Goal: Task Accomplishment & Management: Complete application form

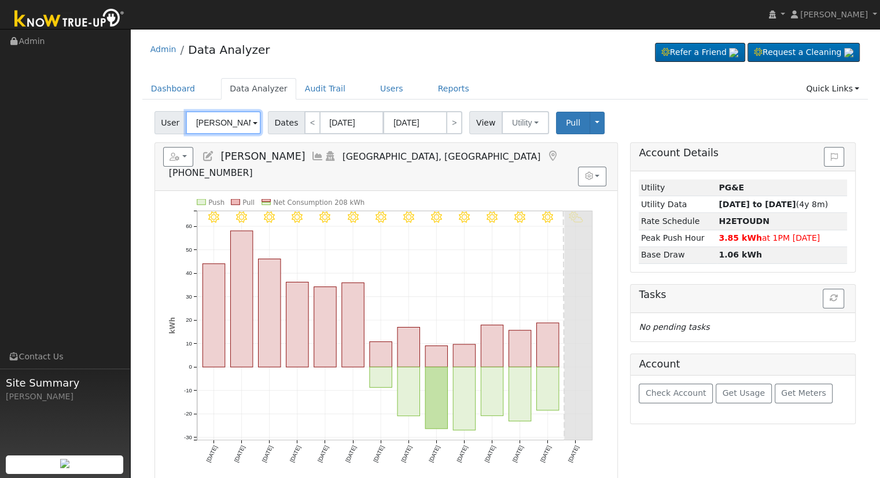
click at [229, 127] on input "[PERSON_NAME]" at bounding box center [223, 122] width 75 height 23
click at [229, 127] on input "Melanie Halstead" at bounding box center [223, 122] width 75 height 23
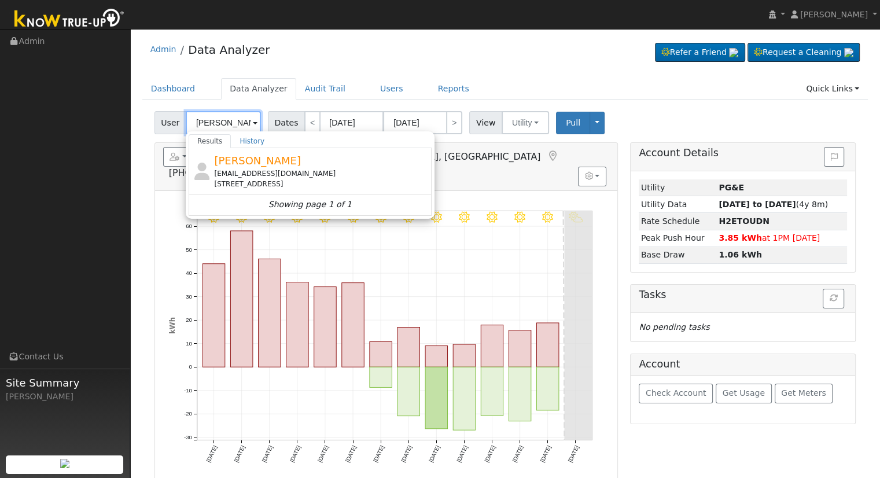
click at [223, 123] on input "Reinhold" at bounding box center [223, 122] width 75 height 23
click at [372, 86] on link "Users" at bounding box center [392, 88] width 41 height 21
type input "Melanie Halstead"
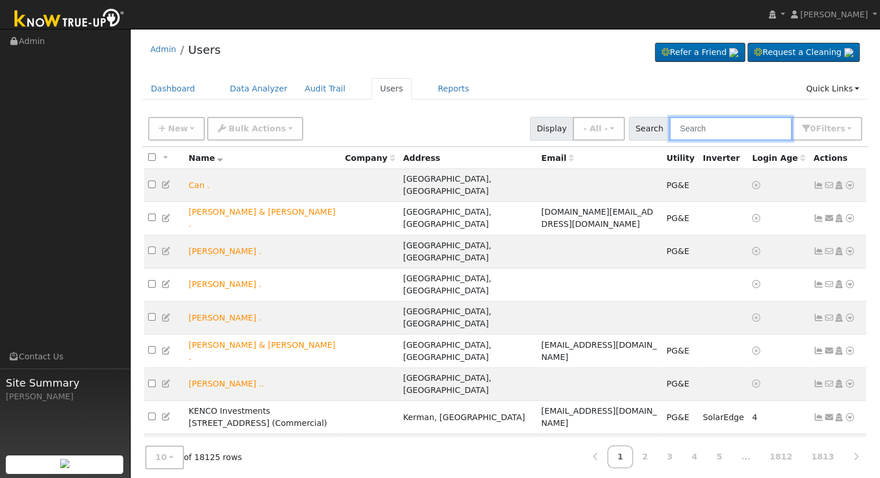
click at [727, 120] on input "text" at bounding box center [731, 129] width 123 height 24
paste input "[EMAIL_ADDRESS][PERSON_NAME][DOMAIN_NAME]"
type input "[EMAIL_ADDRESS][PERSON_NAME][DOMAIN_NAME]"
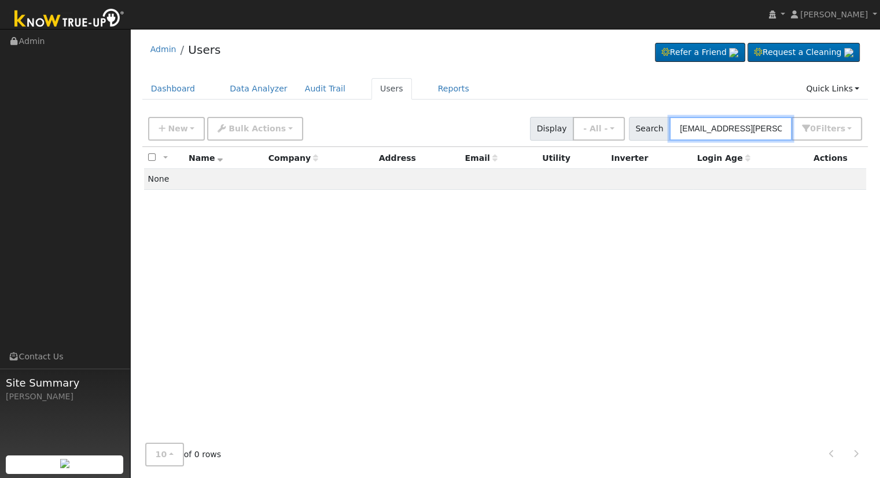
click at [752, 131] on input "[EMAIL_ADDRESS][PERSON_NAME][DOMAIN_NAME]" at bounding box center [731, 129] width 123 height 24
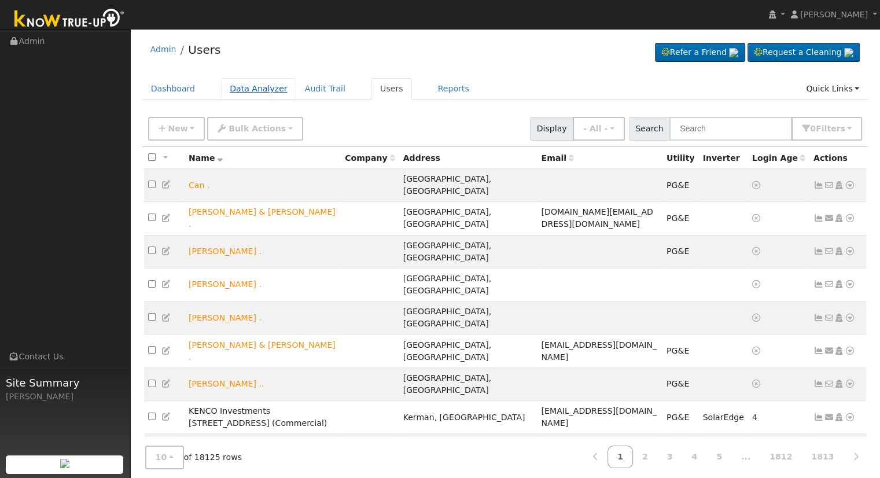
click at [236, 84] on link "Data Analyzer" at bounding box center [258, 88] width 75 height 21
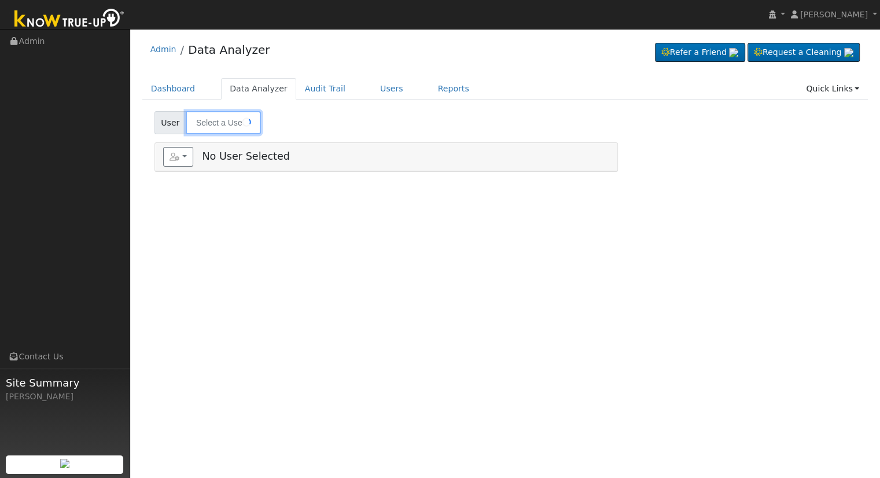
type input "[PERSON_NAME]"
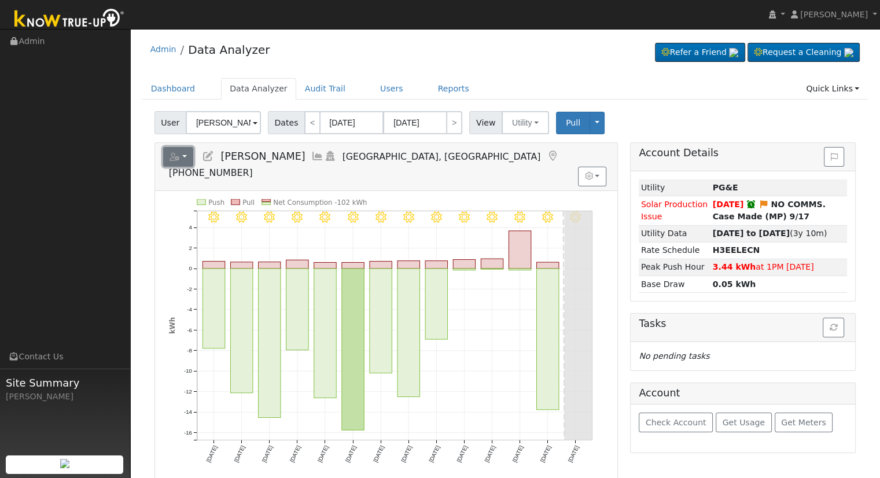
click at [171, 163] on button "button" at bounding box center [178, 157] width 31 height 20
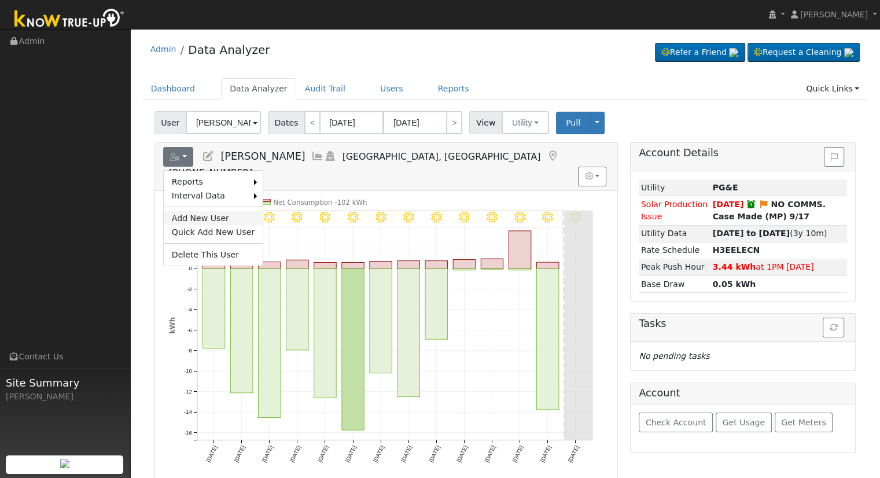
click at [194, 216] on link "Add New User" at bounding box center [213, 218] width 99 height 14
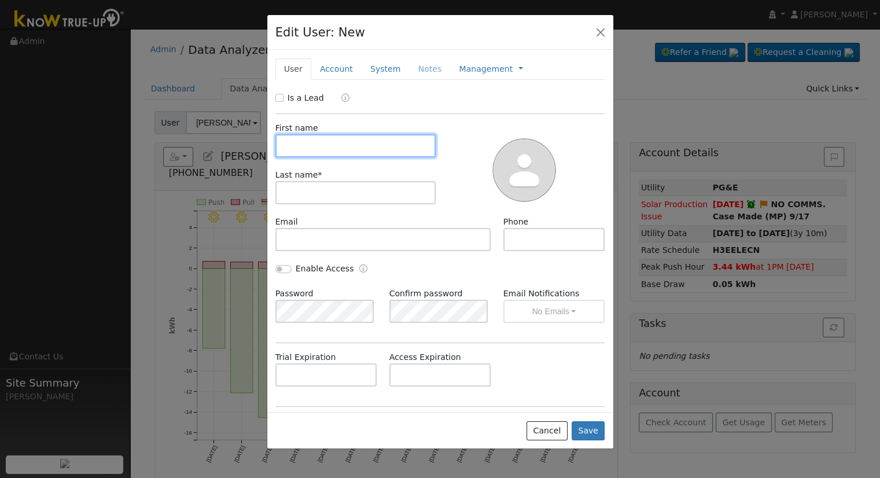
click at [347, 140] on input "text" at bounding box center [356, 145] width 161 height 23
paste input "Zach & Kerena"
click at [288, 144] on input "Zach & Kerena" at bounding box center [356, 145] width 161 height 23
type input "Zach & Kerena"
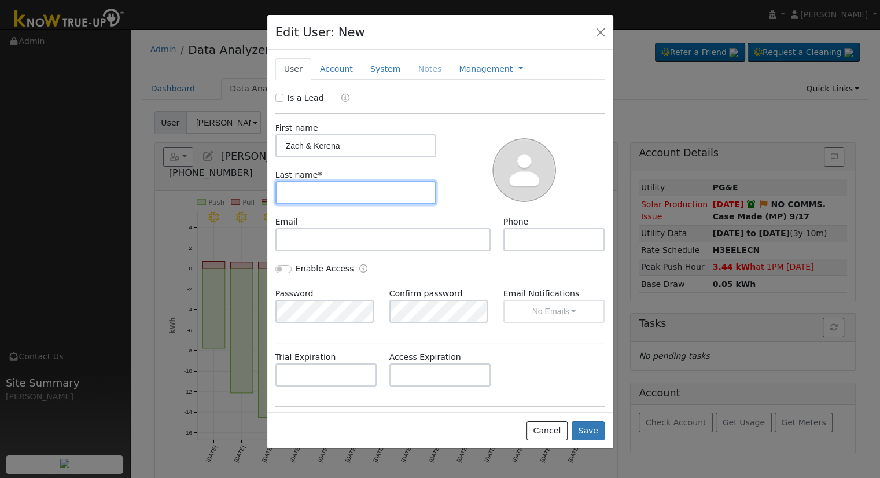
click at [297, 192] on input "text" at bounding box center [356, 192] width 161 height 23
click at [377, 194] on input "text" at bounding box center [356, 192] width 161 height 23
paste input "Reinhold"
type input "Reinhold"
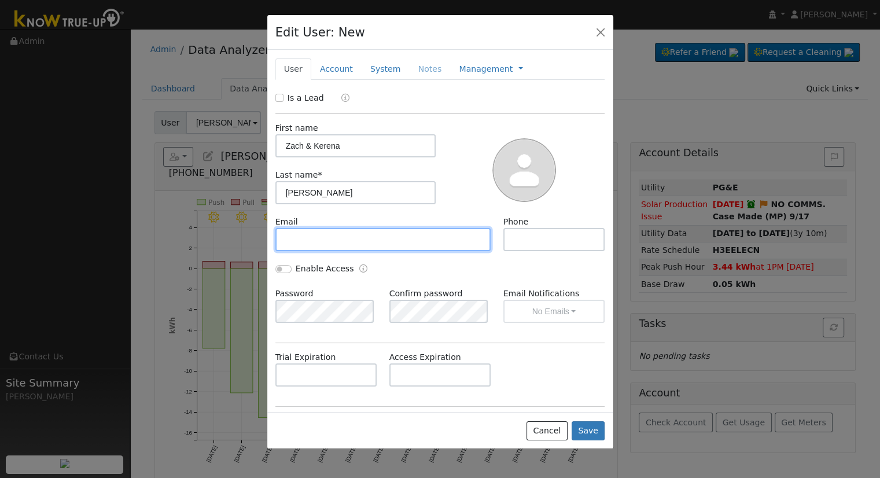
click at [359, 247] on input "text" at bounding box center [384, 239] width 216 height 23
click at [461, 244] on input "text" at bounding box center [384, 239] width 216 height 23
paste input "[EMAIL_ADDRESS][PERSON_NAME][DOMAIN_NAME]"
type input "[EMAIL_ADDRESS][PERSON_NAME][DOMAIN_NAME]"
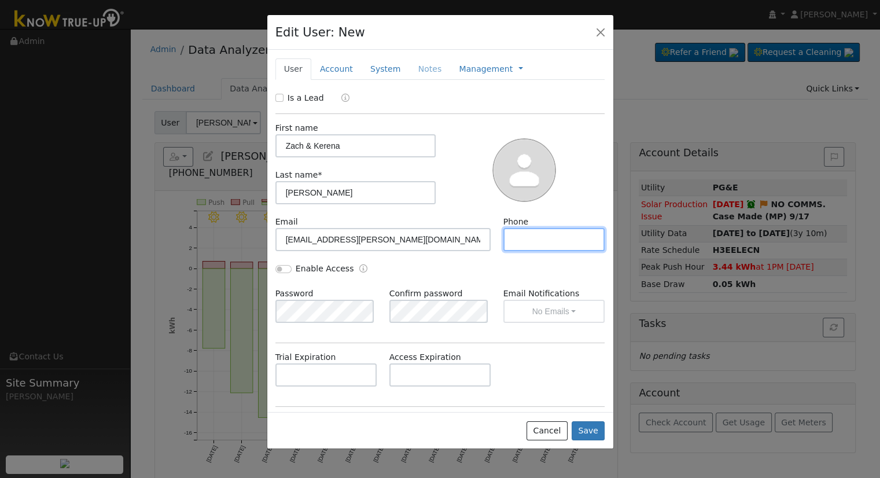
click at [513, 245] on input "text" at bounding box center [555, 239] width 102 height 23
click at [535, 240] on input "text" at bounding box center [555, 239] width 102 height 23
paste input "559-349-5667"
type input "559-349-5667"
click at [282, 267] on input "Enable Access" at bounding box center [284, 269] width 16 height 8
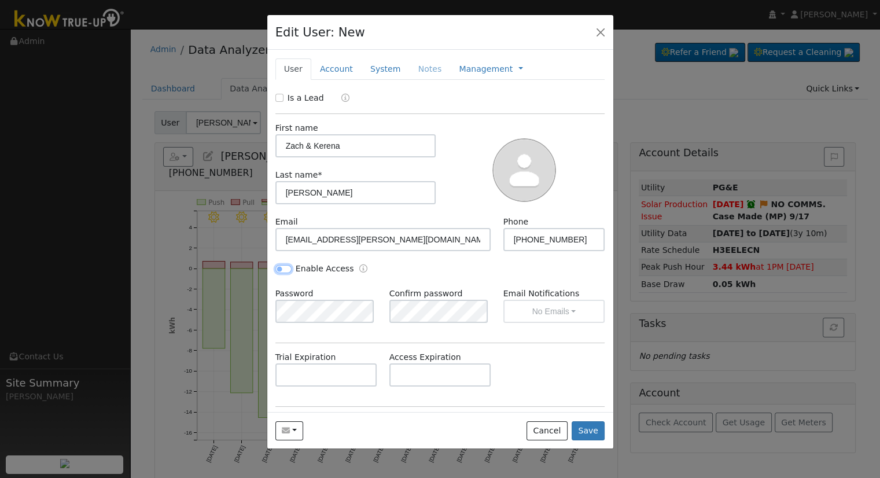
checkbox input "true"
click at [570, 305] on button "No Emails" at bounding box center [555, 311] width 102 height 23
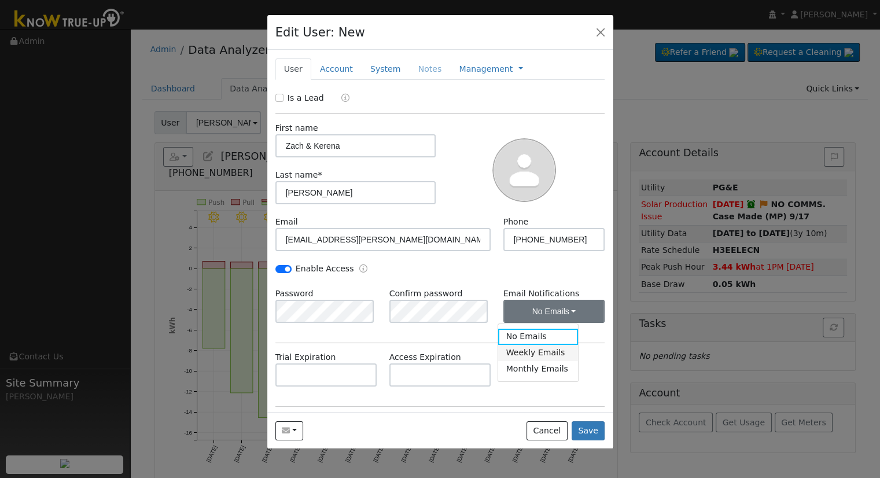
click at [544, 354] on link "Weekly Emails" at bounding box center [538, 353] width 80 height 16
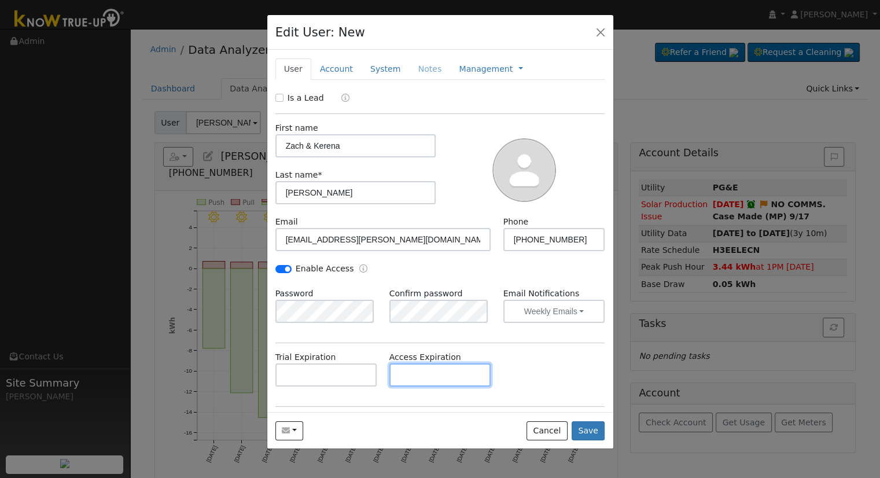
click at [436, 372] on input "text" at bounding box center [441, 375] width 102 height 23
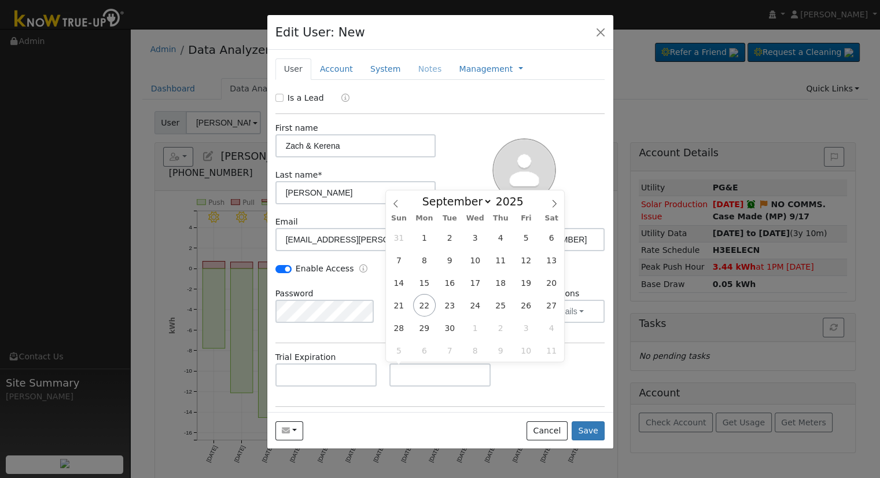
click at [527, 406] on hr at bounding box center [441, 406] width 330 height 1
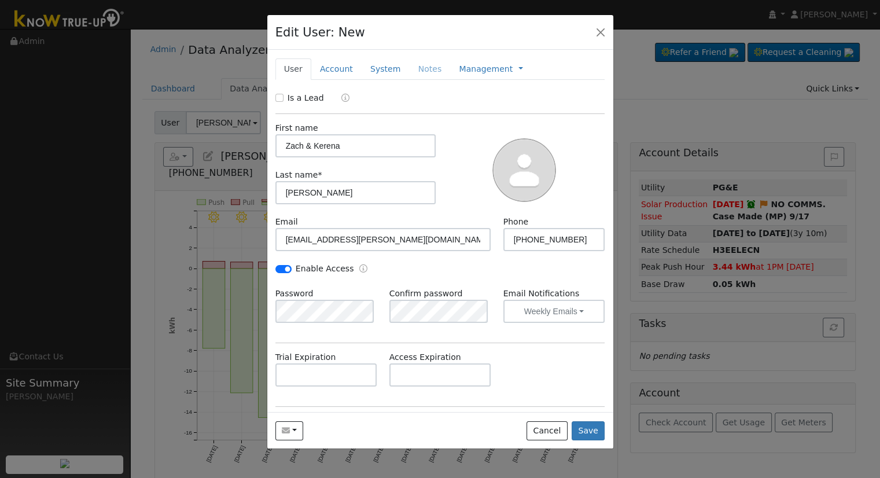
click at [579, 385] on div "Trial Expiration Access Expiration" at bounding box center [440, 374] width 342 height 47
click at [326, 70] on link "Account" at bounding box center [336, 68] width 50 height 21
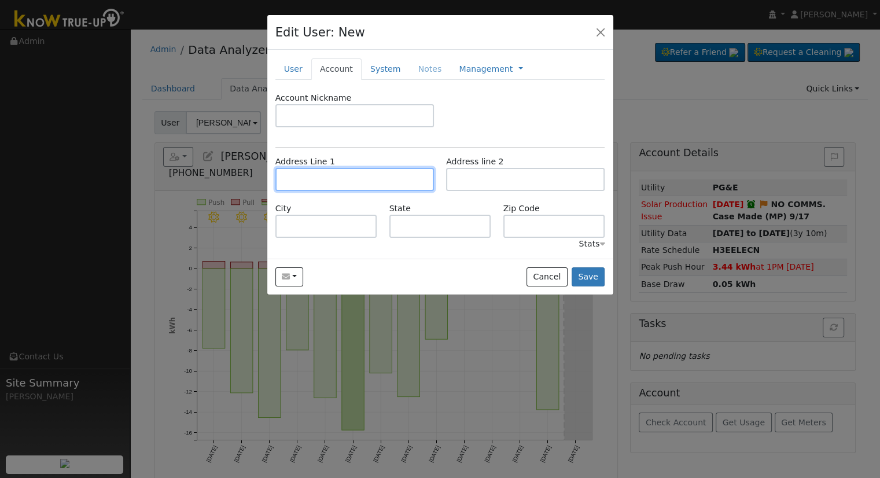
click at [343, 172] on input "text" at bounding box center [355, 179] width 159 height 23
paste input "[STREET_ADDRESS][PERSON_NAME]"
type input "[STREET_ADDRESS][PERSON_NAME]"
type input "[GEOGRAPHIC_DATA]"
type input "CA"
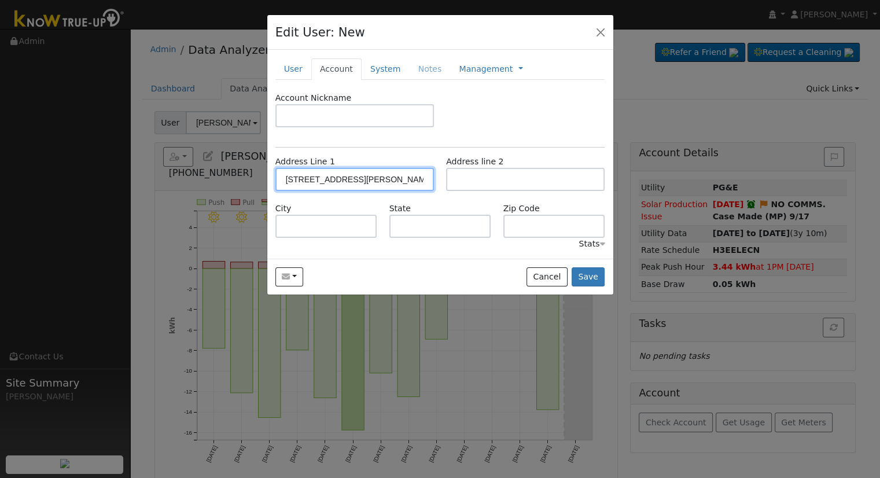
type input "93711"
click at [367, 66] on link "System" at bounding box center [386, 68] width 48 height 21
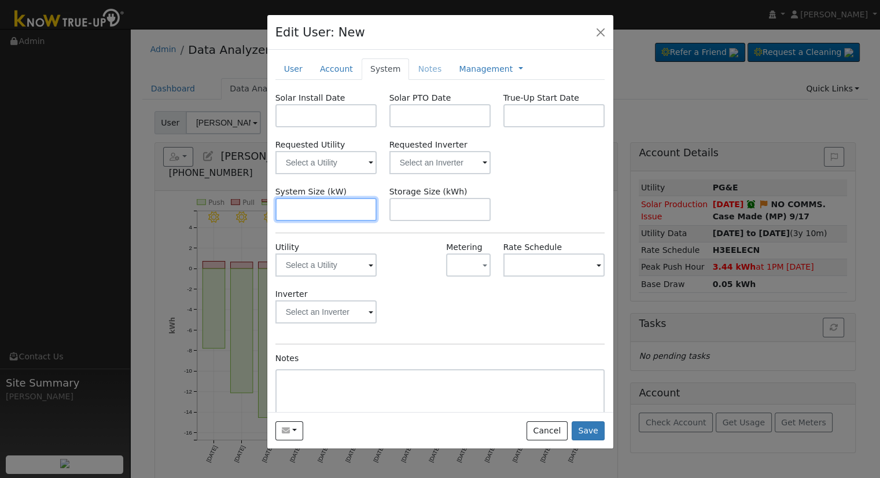
click at [314, 209] on input "text" at bounding box center [327, 209] width 102 height 23
paste input "[STREET_ADDRESS][PERSON_NAME]"
type input "[STREET_ADDRESS][PERSON_NAME]"
click at [313, 204] on input "[STREET_ADDRESS][PERSON_NAME]" at bounding box center [327, 209] width 102 height 23
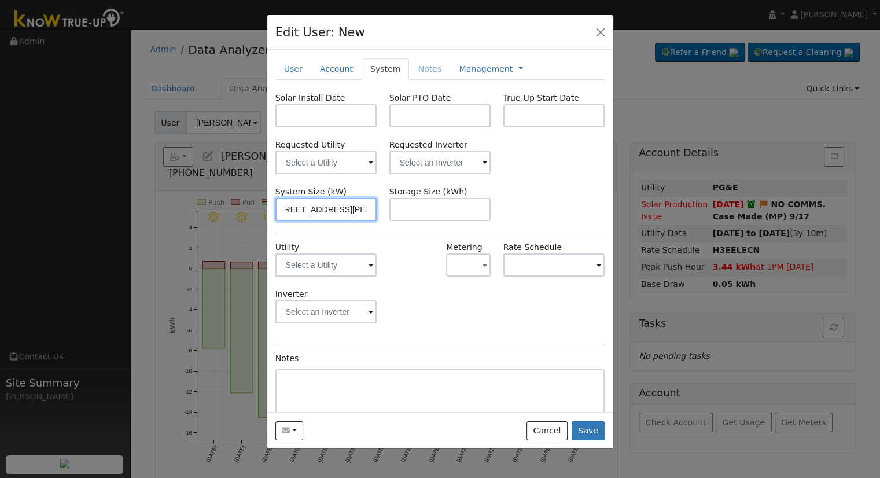
click at [313, 204] on input "[STREET_ADDRESS][PERSON_NAME]" at bounding box center [327, 209] width 102 height 23
click at [315, 212] on input "text" at bounding box center [327, 209] width 102 height 23
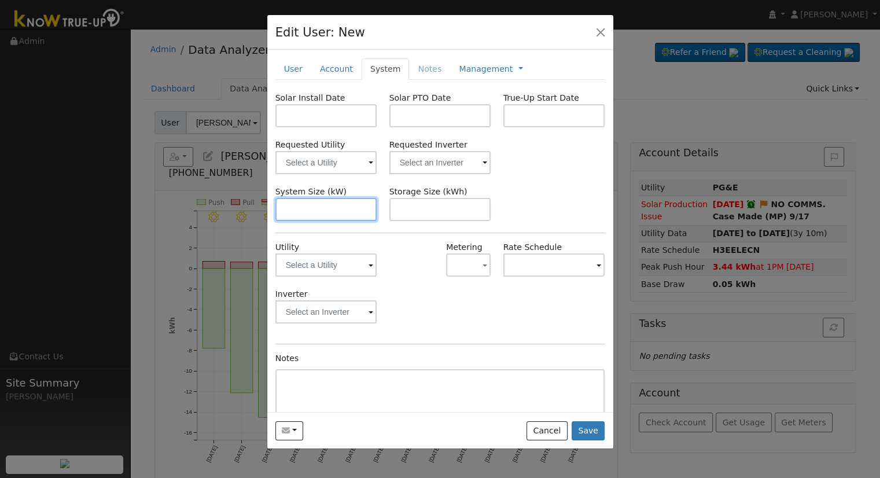
paste input "14.580"
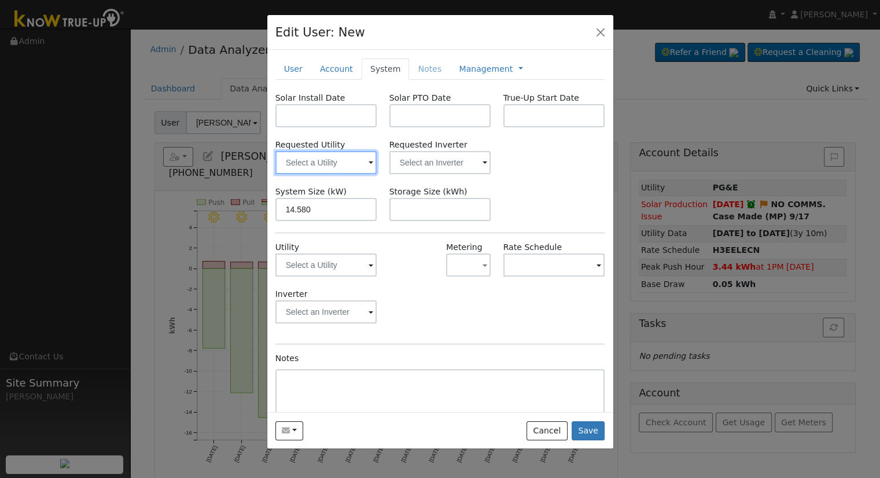
type input "14.6"
click at [339, 164] on input "text" at bounding box center [327, 162] width 102 height 23
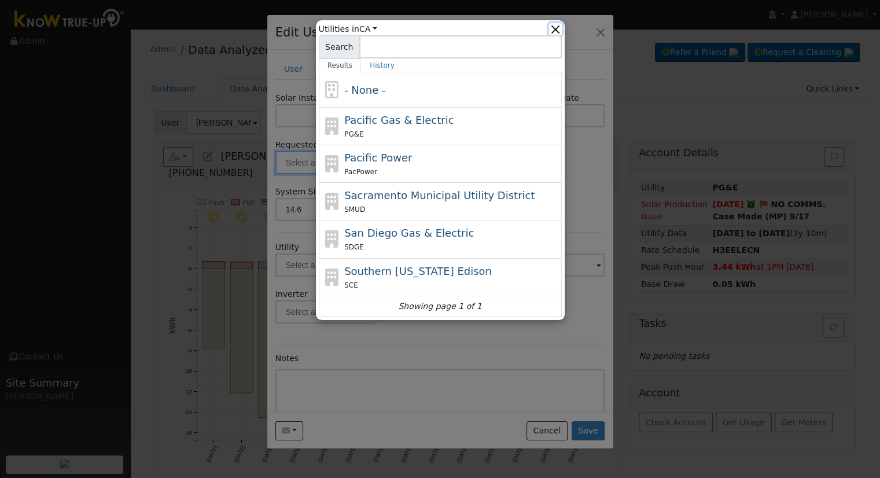
click at [556, 27] on button "button" at bounding box center [555, 29] width 12 height 12
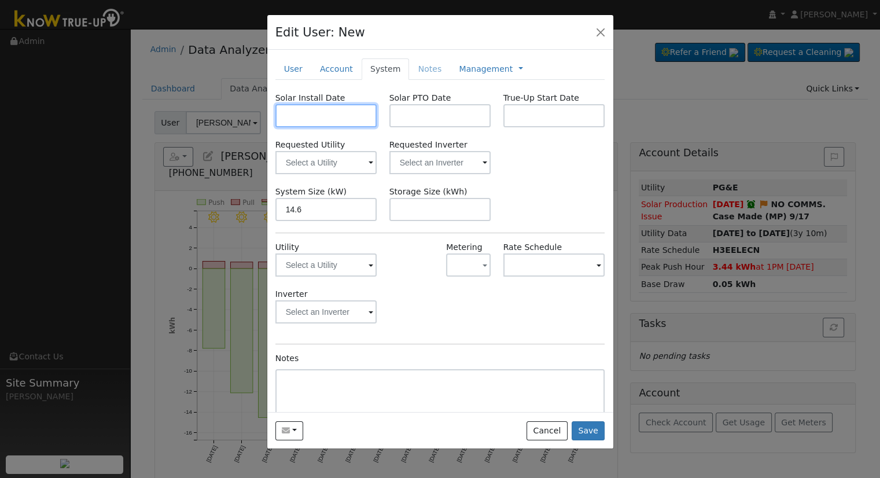
click at [320, 119] on input "text" at bounding box center [327, 115] width 102 height 23
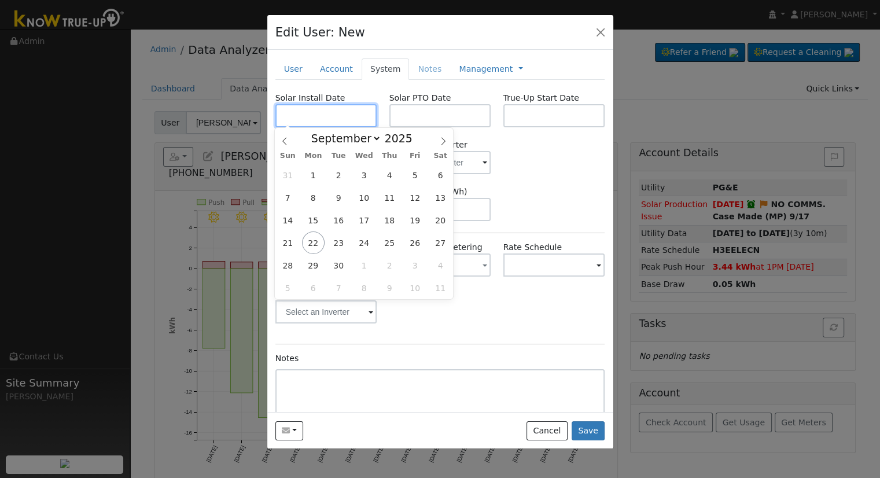
click at [314, 116] on input "text" at bounding box center [327, 115] width 102 height 23
paste input "9/10/2025"
type input "[DATE]"
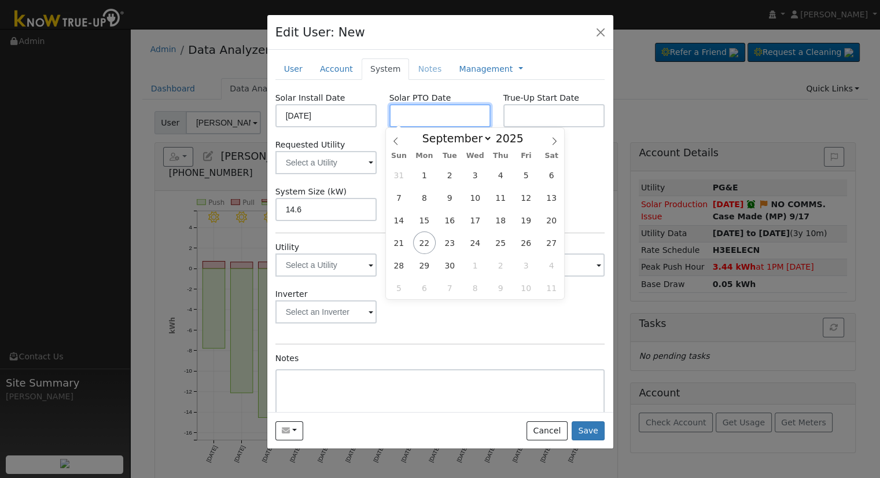
click at [429, 116] on input "text" at bounding box center [441, 115] width 102 height 23
click at [469, 106] on input "text" at bounding box center [441, 115] width 102 height 23
paste input "[DATE]"
type input "[DATE]"
click at [583, 183] on div "Solar Install Date 09/10/2025 Solar PTO Date 09/22/2025 True-Up Start Date Requ…" at bounding box center [441, 274] width 330 height 364
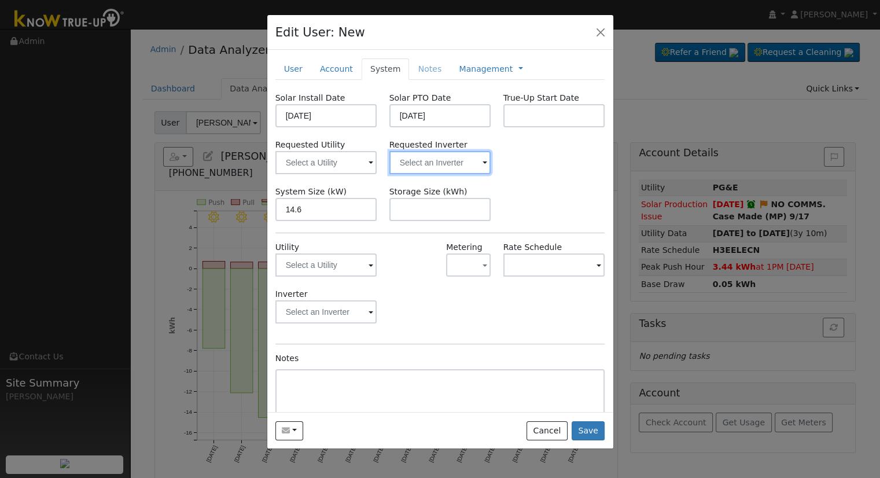
click at [469, 170] on input "text" at bounding box center [441, 162] width 102 height 23
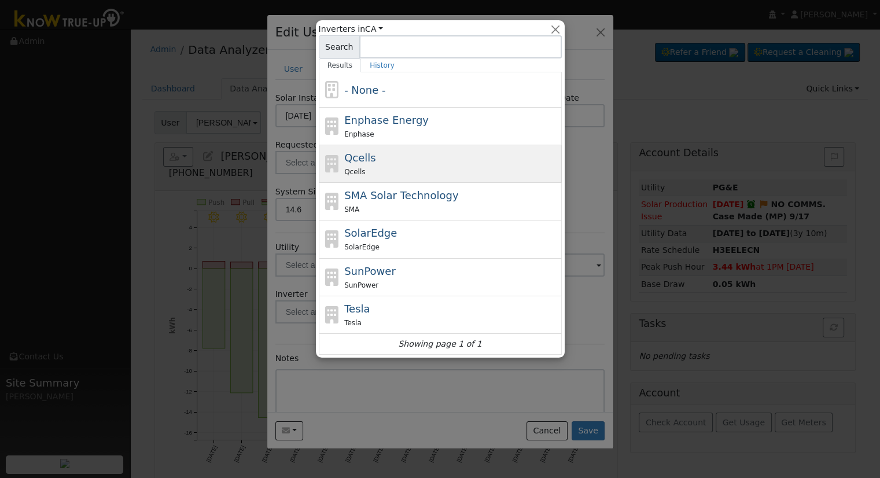
click at [370, 158] on div "Qcells Qcells" at bounding box center [451, 164] width 215 height 28
type input "Qcells"
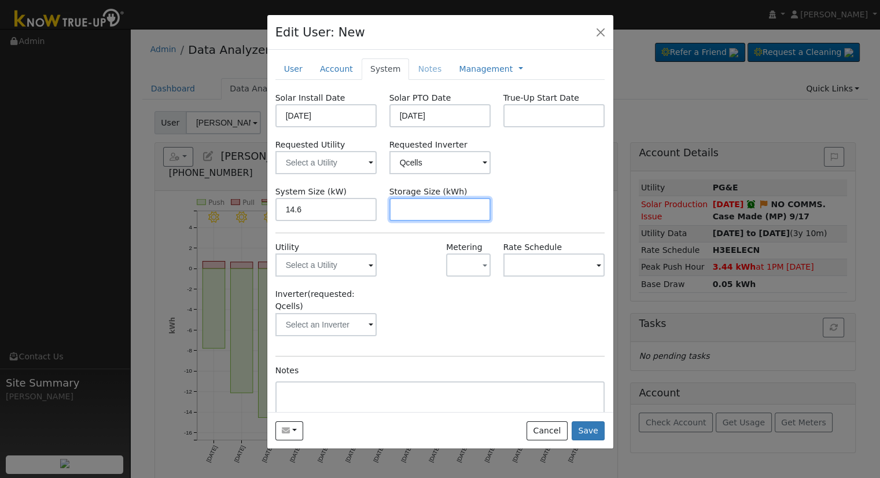
click at [438, 210] on input "text" at bounding box center [441, 209] width 102 height 23
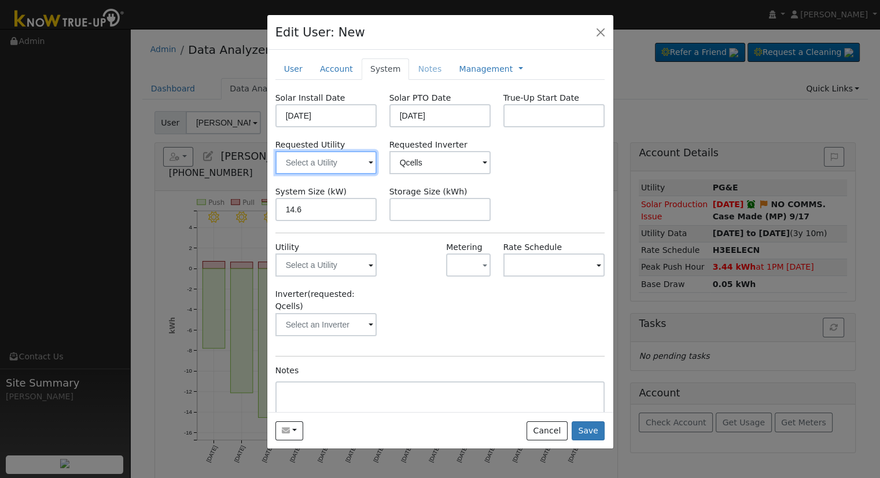
click at [324, 158] on input "text" at bounding box center [327, 162] width 102 height 23
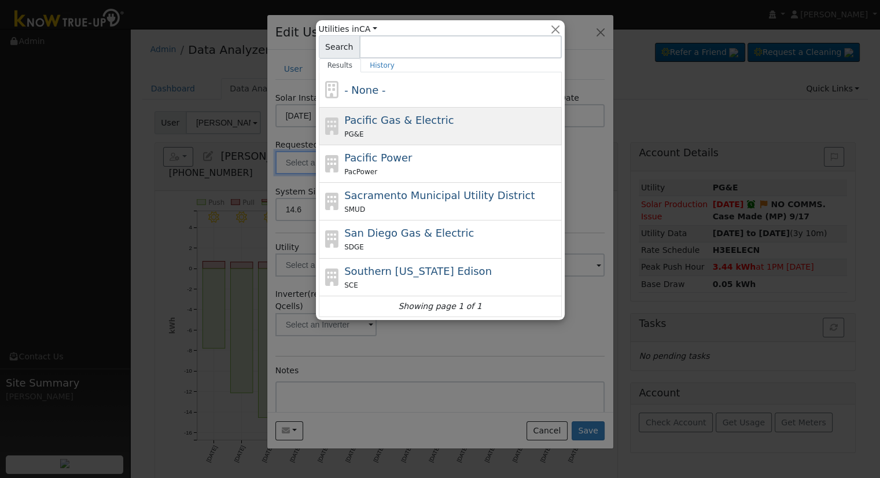
click at [416, 128] on div "PG&E" at bounding box center [451, 134] width 215 height 12
type input "Pacific Gas & Electric"
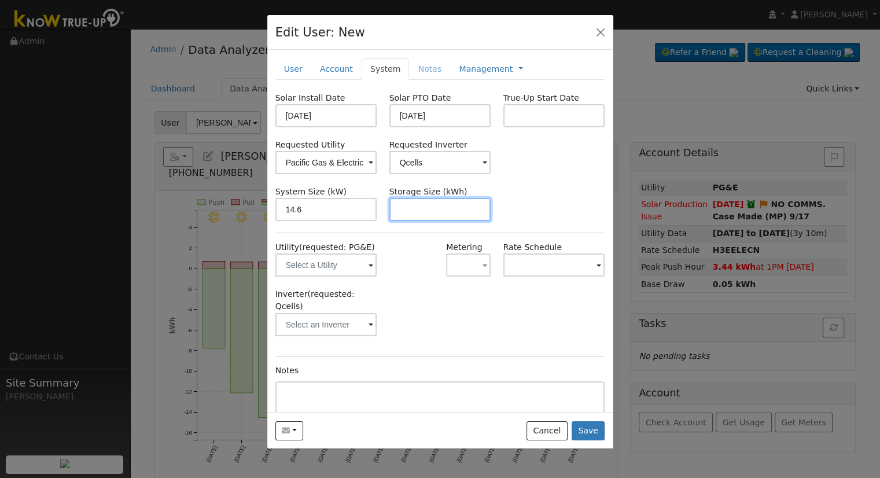
click at [429, 210] on input "text" at bounding box center [441, 209] width 102 height 23
click at [428, 216] on input "text" at bounding box center [441, 209] width 102 height 23
paste input "30.00"
type input "30"
click at [466, 69] on link "Management" at bounding box center [486, 69] width 54 height 12
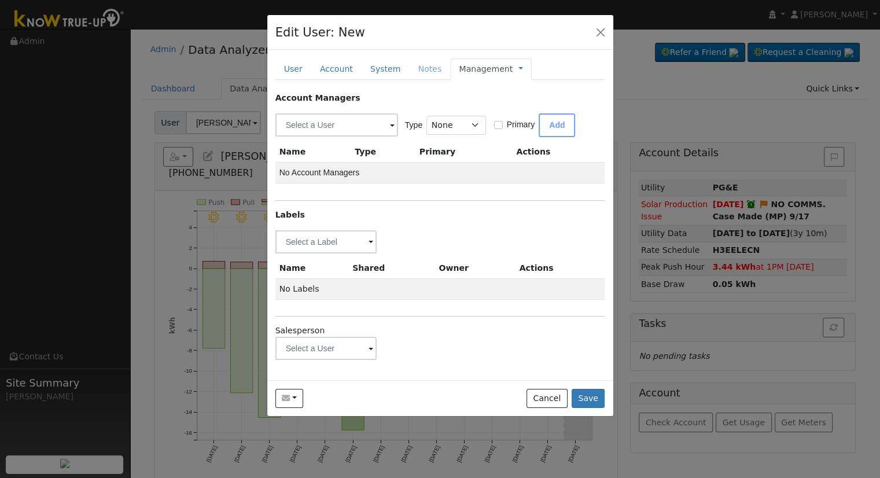
click at [341, 252] on div "Account Managers Type None Manager Sales Other Primary Add Name Type Primary Ac…" at bounding box center [441, 226] width 330 height 269
click at [340, 245] on input "text" at bounding box center [327, 241] width 102 height 23
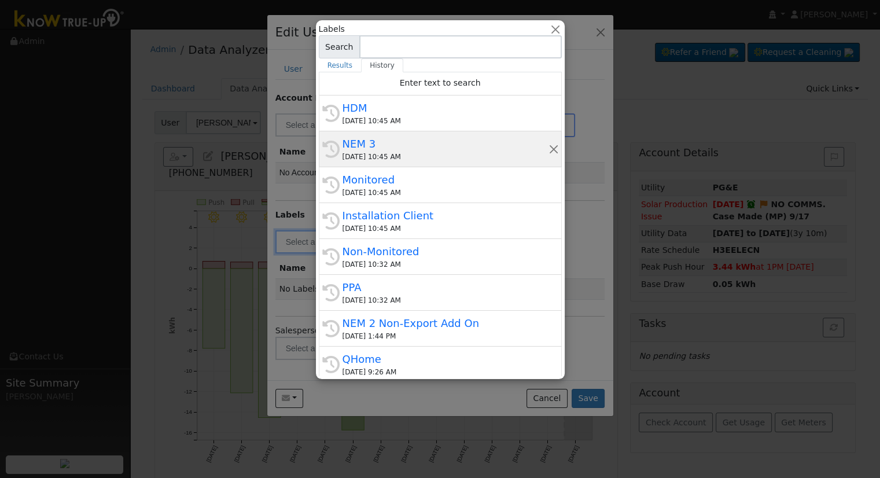
click at [435, 146] on div "NEM 3" at bounding box center [446, 144] width 206 height 16
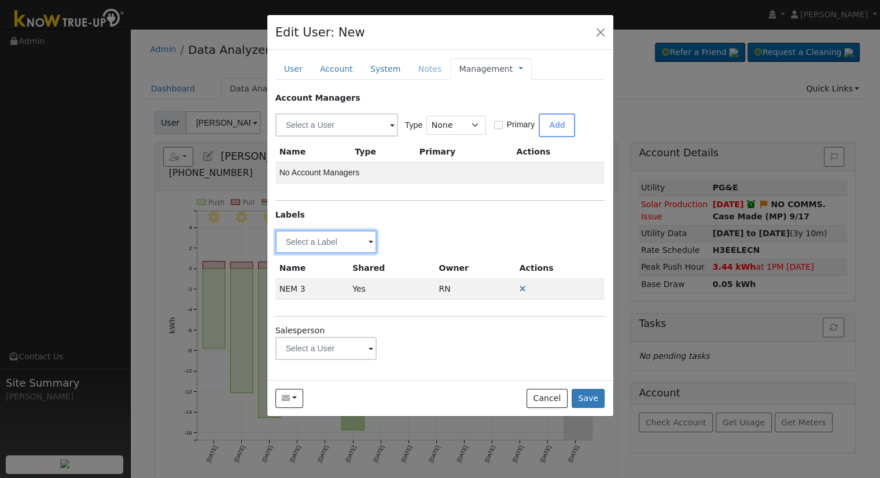
click at [324, 239] on input "text" at bounding box center [327, 241] width 102 height 23
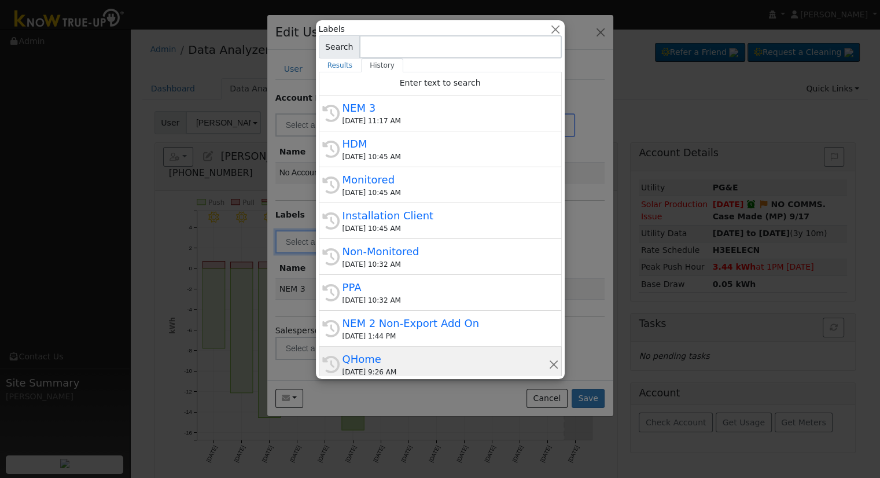
click at [427, 353] on div "QHome" at bounding box center [446, 359] width 206 height 16
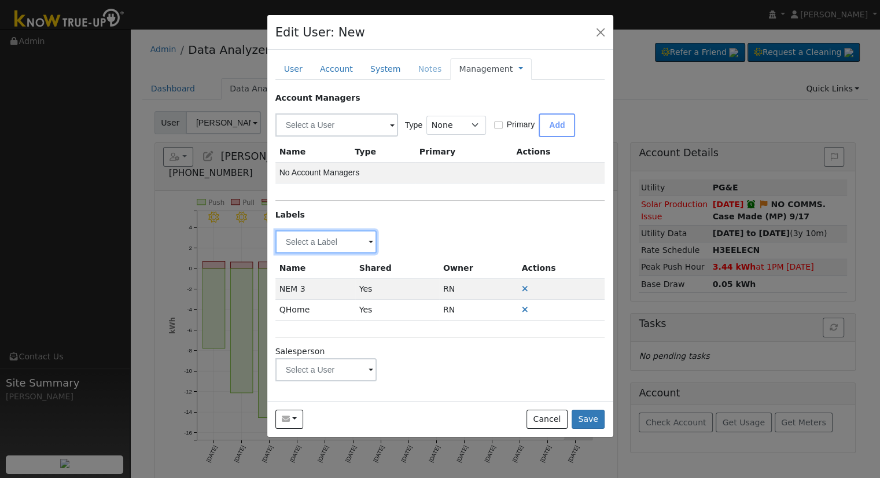
click at [322, 233] on input "text" at bounding box center [327, 241] width 102 height 23
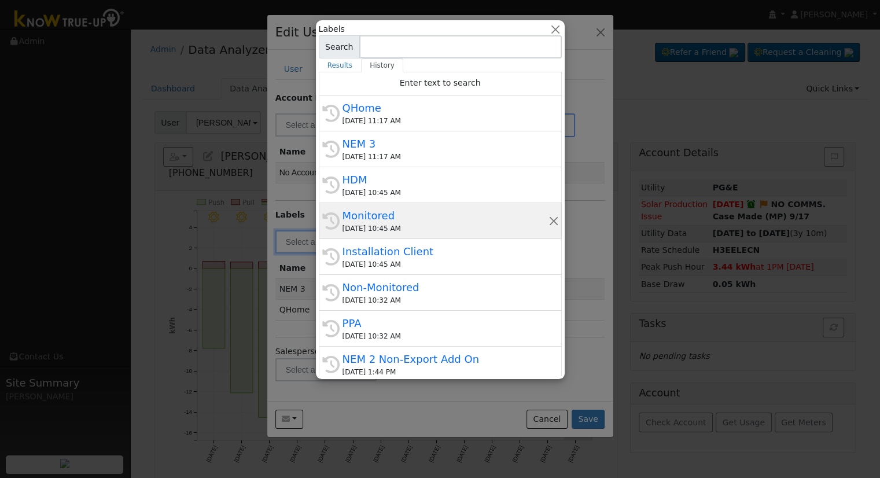
click at [430, 212] on div "Monitored" at bounding box center [446, 216] width 206 height 16
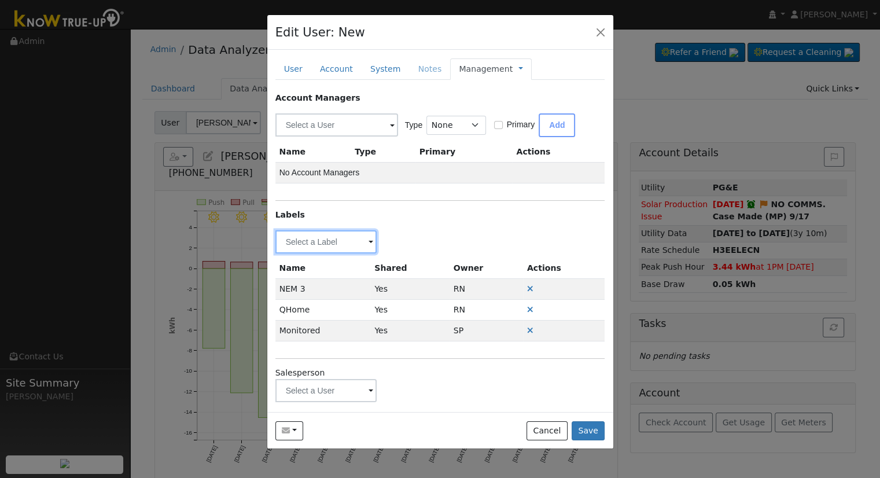
click at [348, 239] on input "text" at bounding box center [327, 241] width 102 height 23
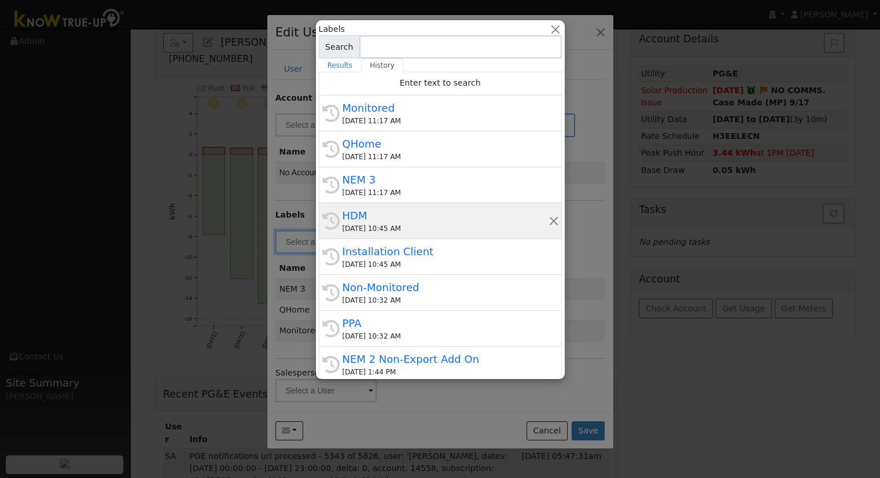
click at [432, 216] on div "HDM" at bounding box center [446, 216] width 206 height 16
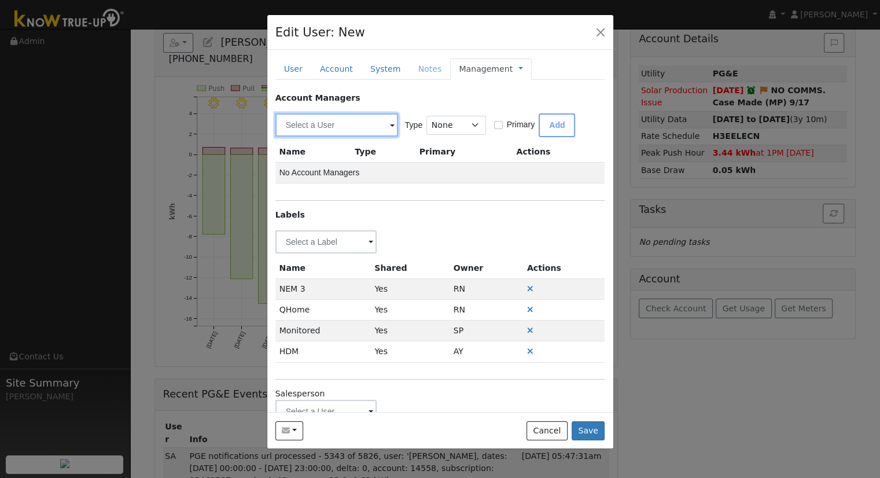
click at [377, 123] on input "text" at bounding box center [337, 124] width 123 height 23
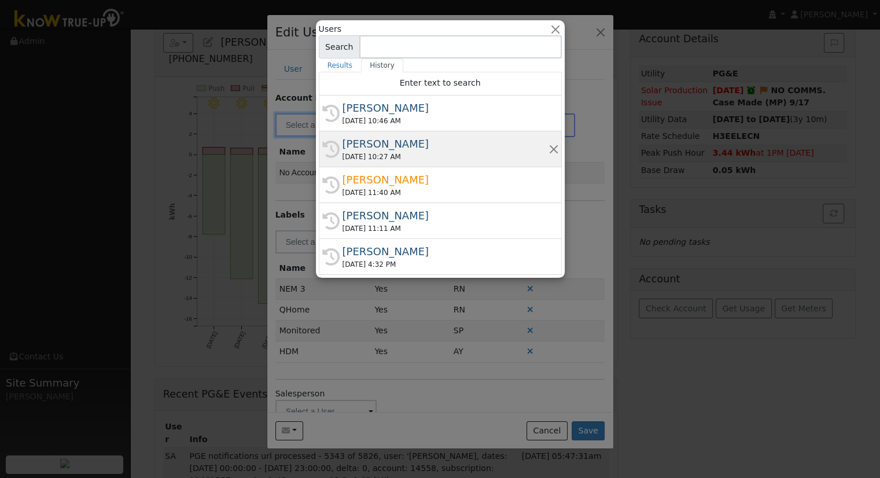
click at [426, 157] on div "09/12/2025 10:27 AM" at bounding box center [446, 157] width 206 height 10
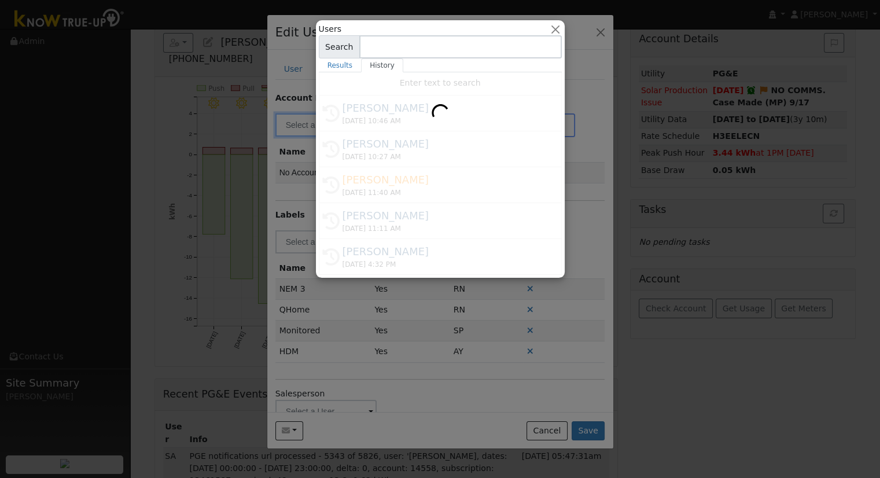
type input "[PERSON_NAME]"
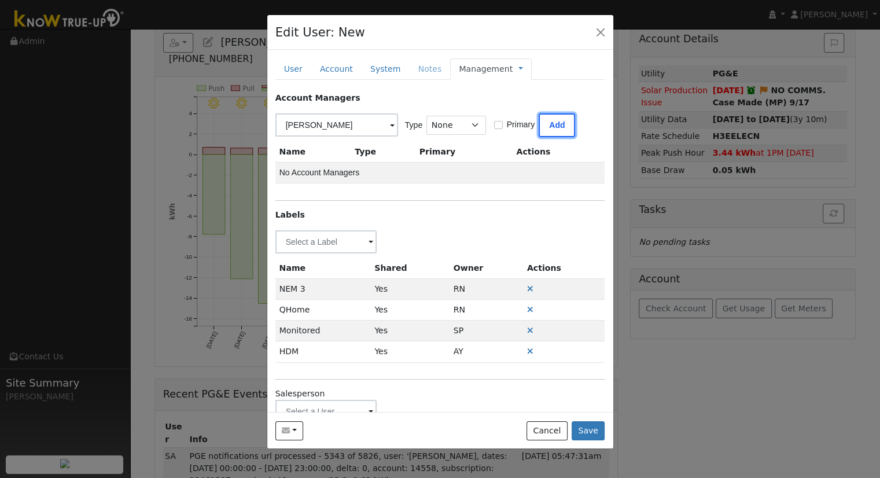
click at [559, 127] on button "Add" at bounding box center [557, 125] width 36 height 24
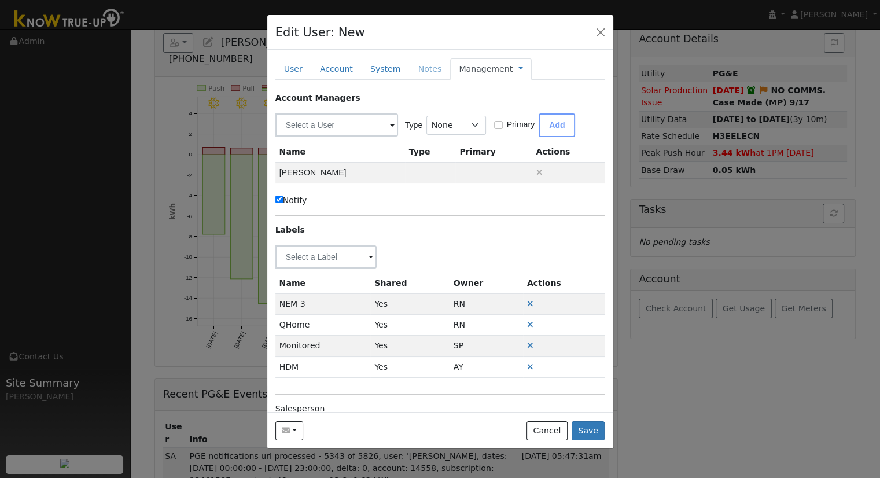
click at [295, 200] on label "Notify" at bounding box center [292, 200] width 32 height 12
click at [283, 200] on input "Notify" at bounding box center [280, 200] width 8 height 8
checkbox input "false"
click at [519, 69] on link at bounding box center [521, 69] width 5 height 12
click at [519, 103] on link "Billing" at bounding box center [559, 106] width 80 height 16
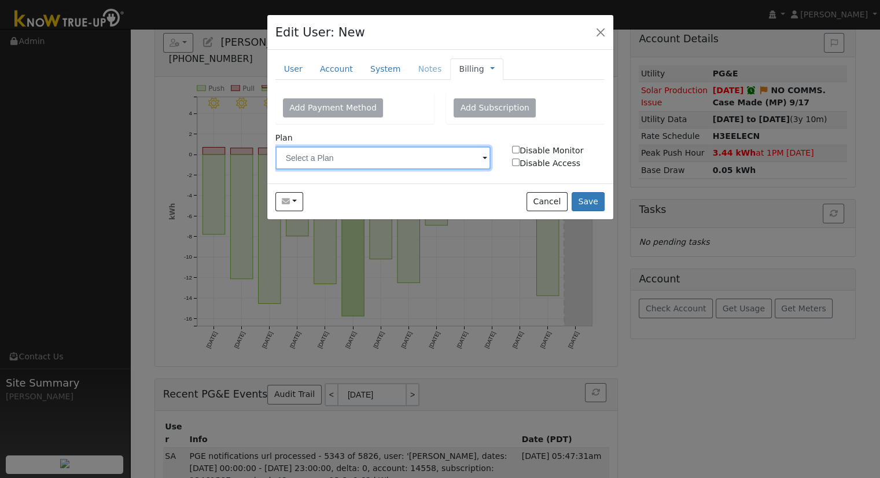
click at [374, 167] on input "text" at bounding box center [384, 157] width 216 height 23
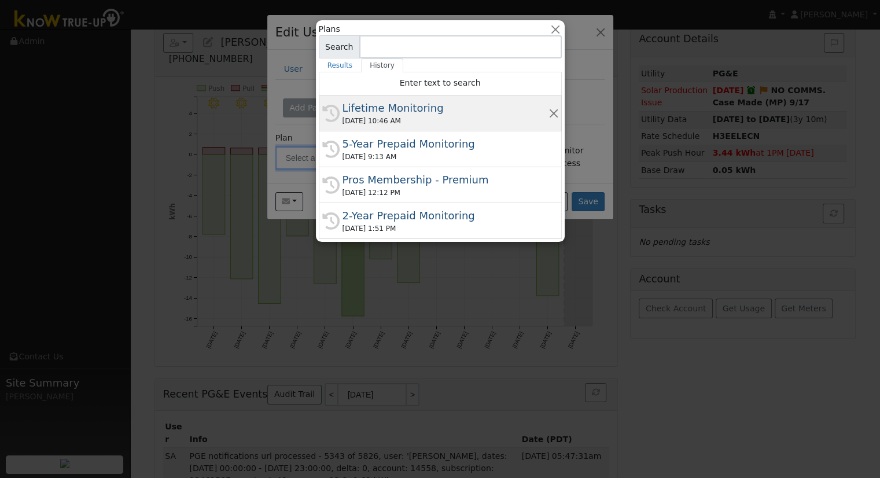
click at [398, 116] on div "[DATE] 10:46 AM" at bounding box center [446, 121] width 206 height 10
type input "Lifetime Monitoring"
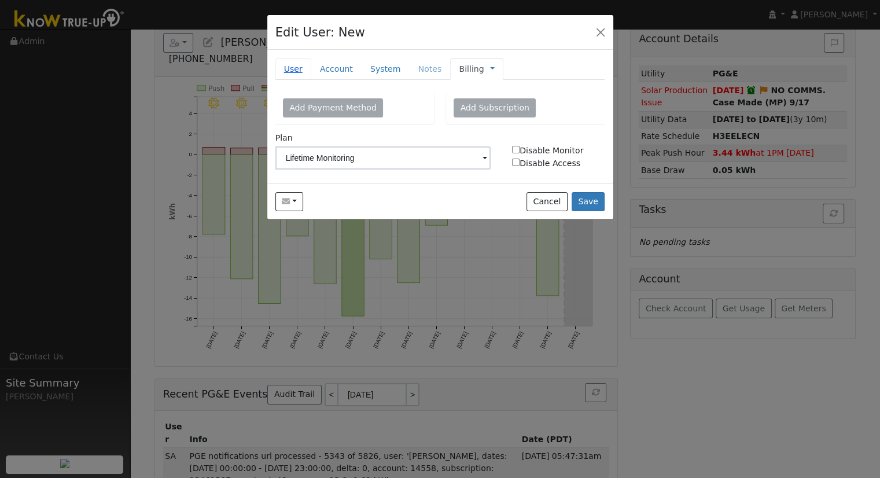
click at [292, 68] on link "User" at bounding box center [294, 68] width 36 height 21
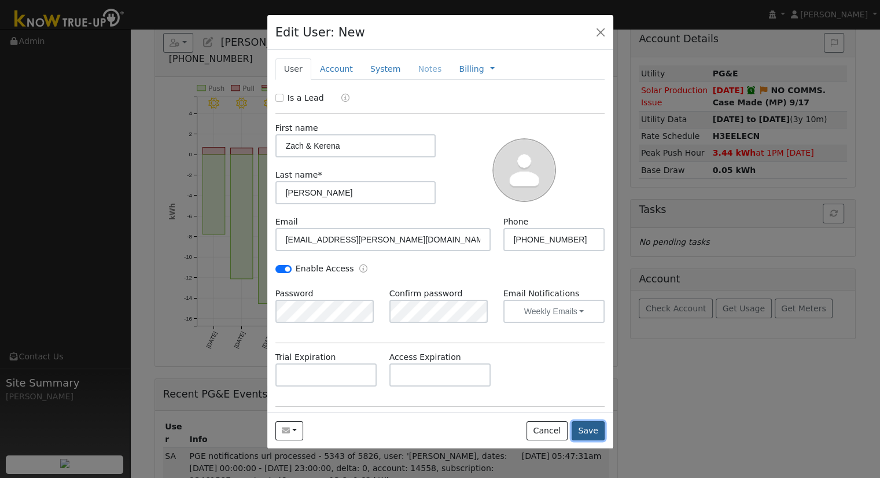
click at [593, 431] on button "Save" at bounding box center [589, 431] width 34 height 20
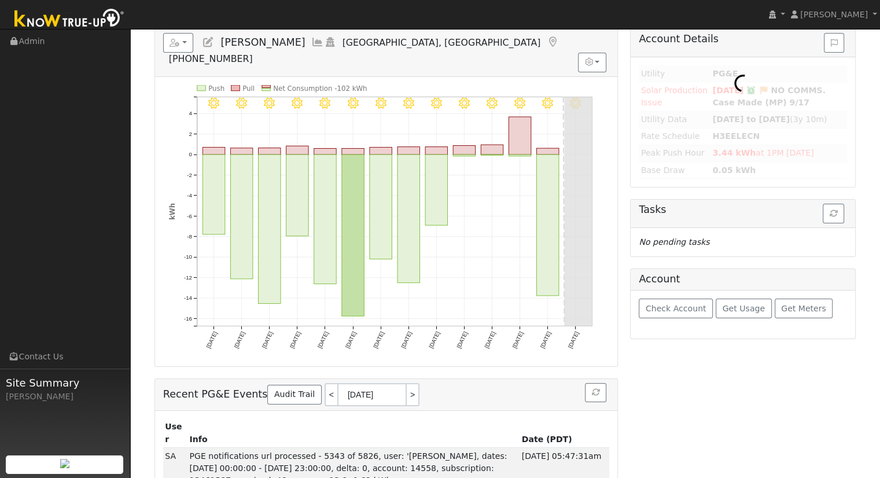
type input "[PERSON_NAME] & [PERSON_NAME]"
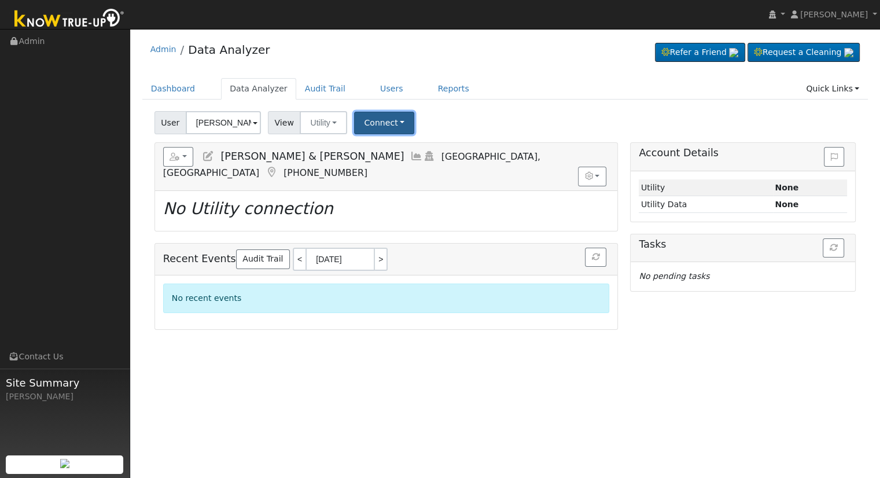
click at [390, 121] on button "Connect" at bounding box center [384, 123] width 60 height 23
click at [399, 148] on link "Select a Provider" at bounding box center [400, 148] width 90 height 16
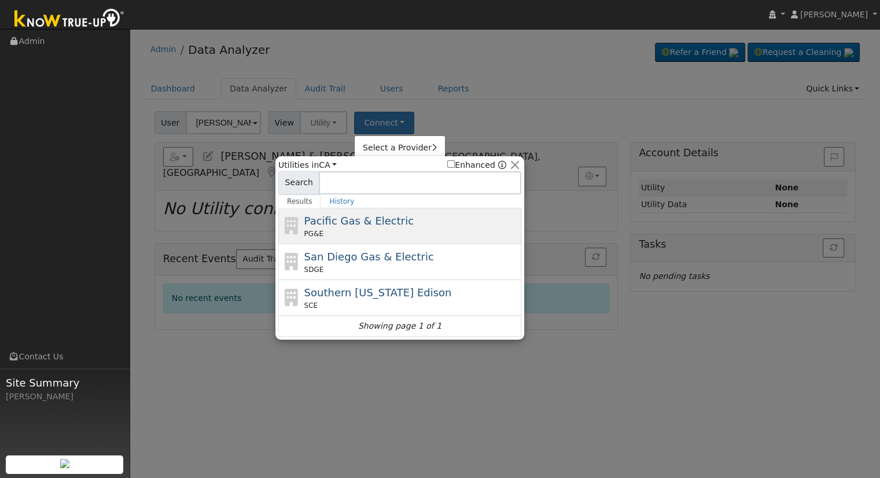
click at [390, 223] on div "Pacific Gas & Electric PG&E" at bounding box center [411, 226] width 215 height 26
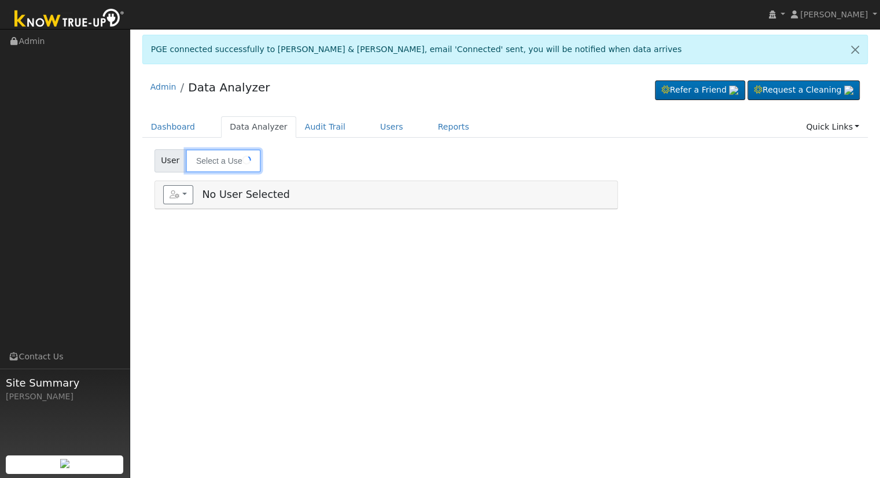
type input "[PERSON_NAME] & [PERSON_NAME]"
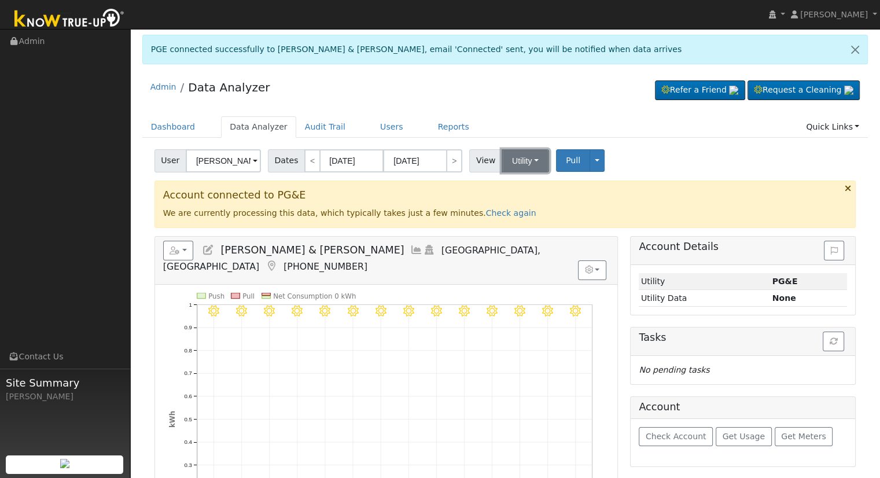
click at [516, 159] on button "Utility" at bounding box center [525, 160] width 47 height 23
click at [522, 201] on link "Solar" at bounding box center [540, 202] width 80 height 16
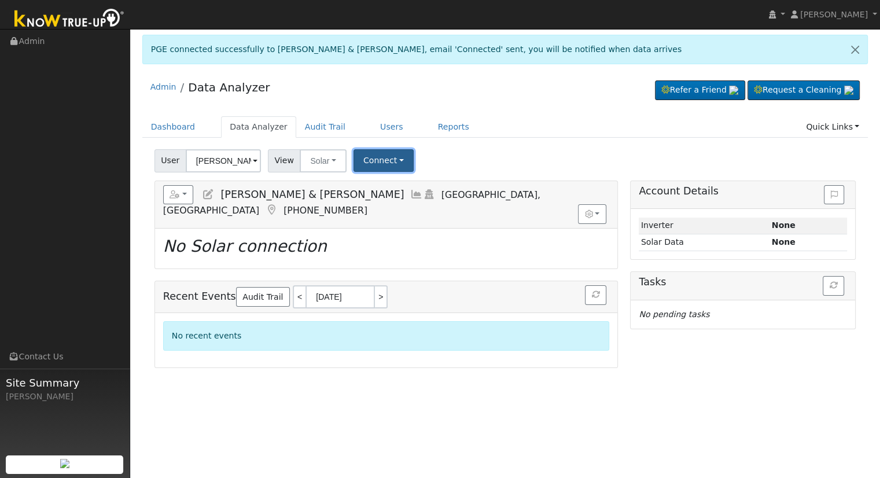
click at [380, 167] on button "Connect" at bounding box center [384, 160] width 60 height 23
click at [392, 183] on link "Select a Provider" at bounding box center [399, 186] width 90 height 16
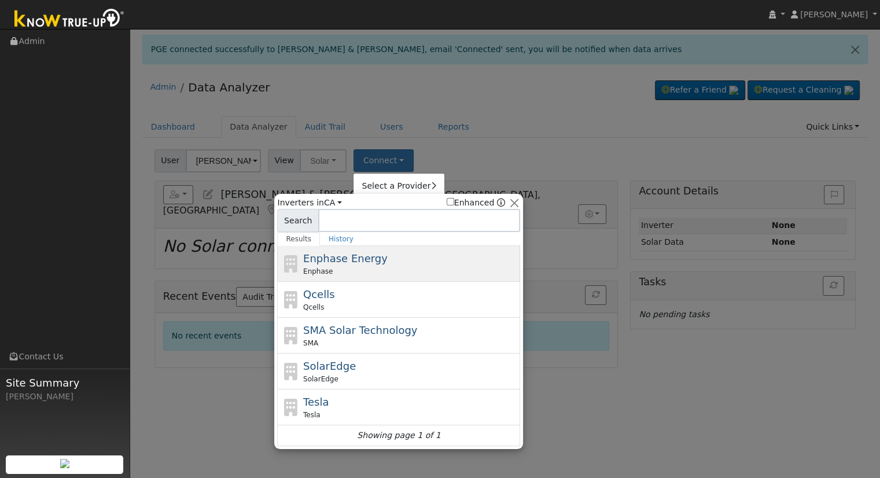
click at [358, 263] on span "Enphase Energy" at bounding box center [345, 258] width 85 height 12
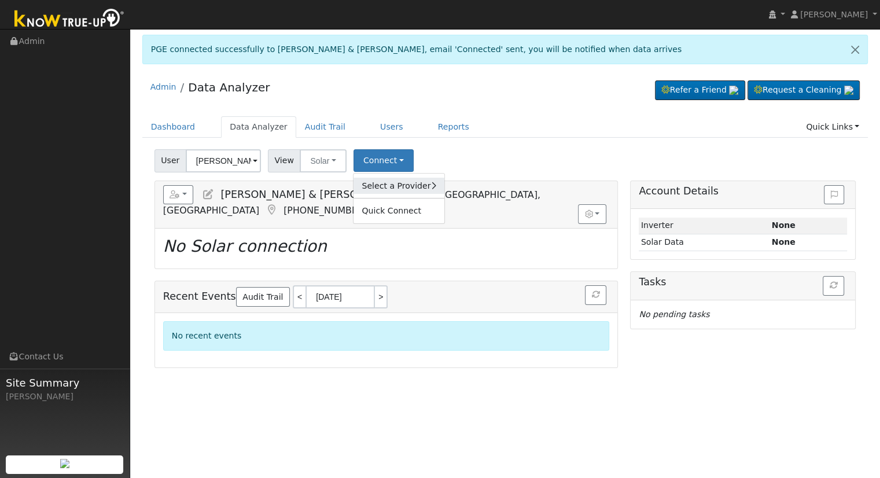
click at [392, 188] on link "Select a Provider" at bounding box center [399, 186] width 90 height 16
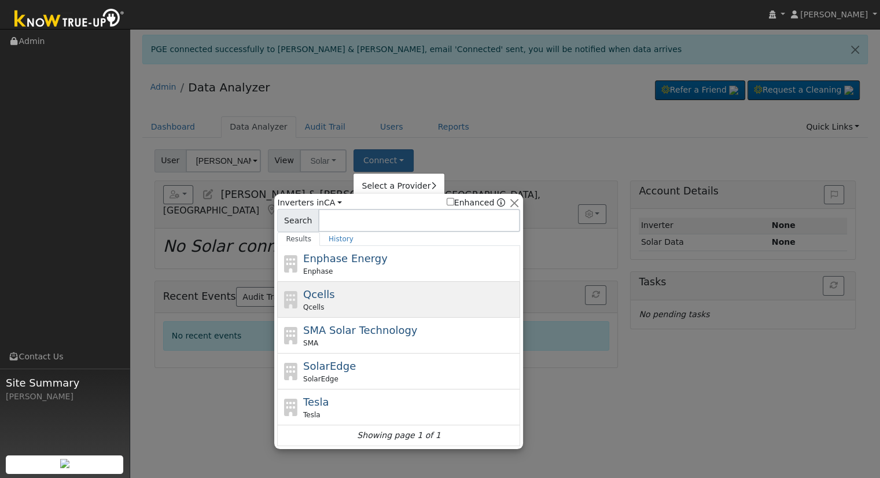
click at [328, 299] on div "Qcells Qcells" at bounding box center [410, 300] width 215 height 26
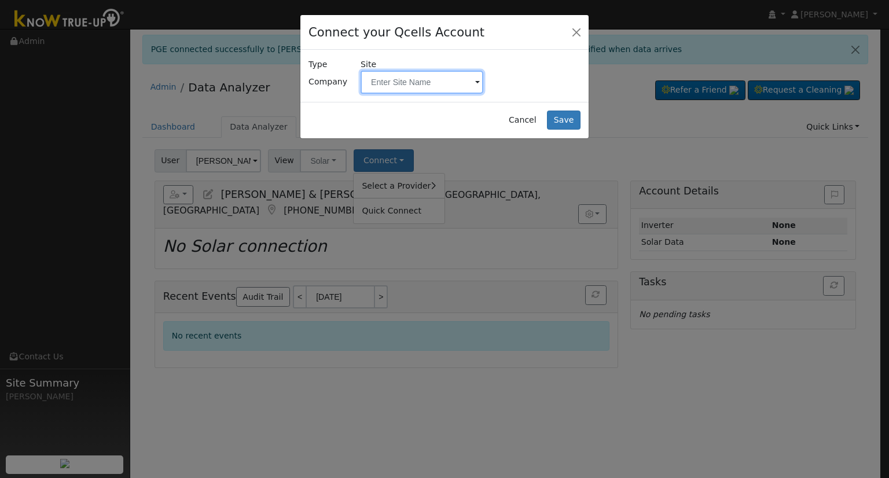
click at [423, 75] on input "text" at bounding box center [422, 82] width 123 height 23
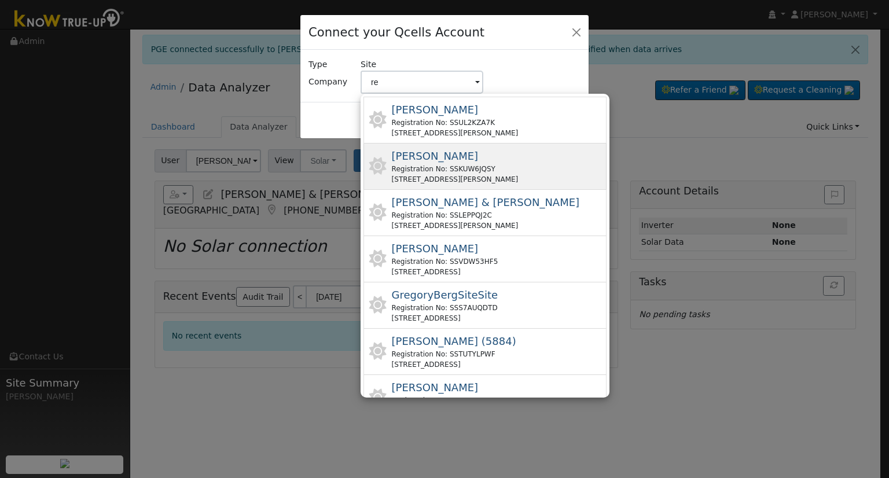
click at [511, 160] on div "Reinhold, Zach Registration No: SSKUW6JQSY 2645 W Morris Ave, Fresno, CA 93711,…" at bounding box center [455, 166] width 127 height 36
type input "Reinhold, Zach"
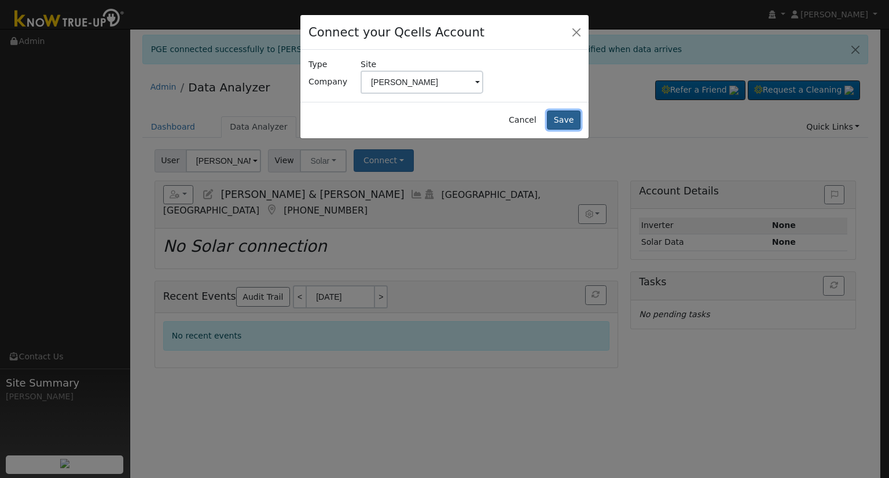
click at [569, 119] on button "Save" at bounding box center [564, 121] width 34 height 20
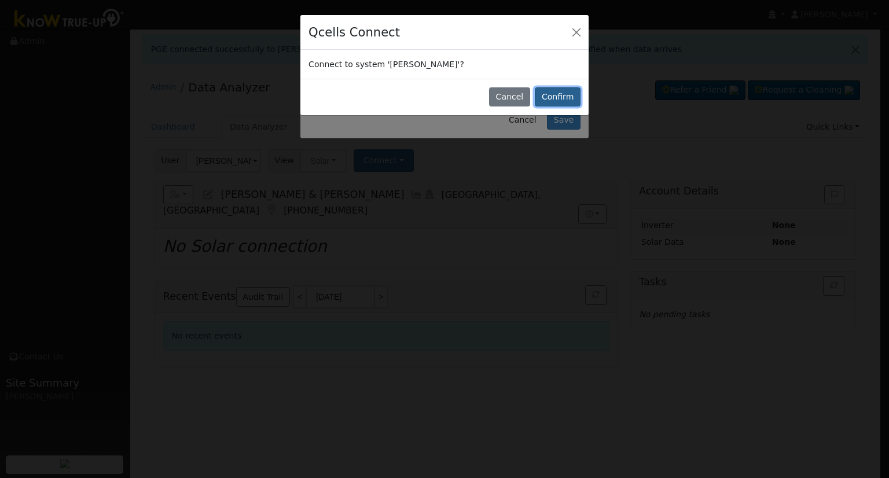
click at [568, 96] on button "Confirm" at bounding box center [558, 97] width 46 height 20
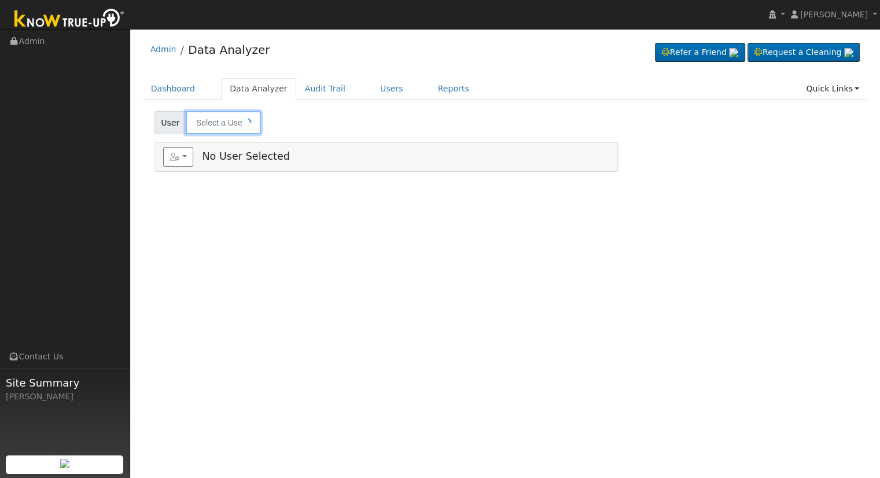
type input "[PERSON_NAME] & [PERSON_NAME]"
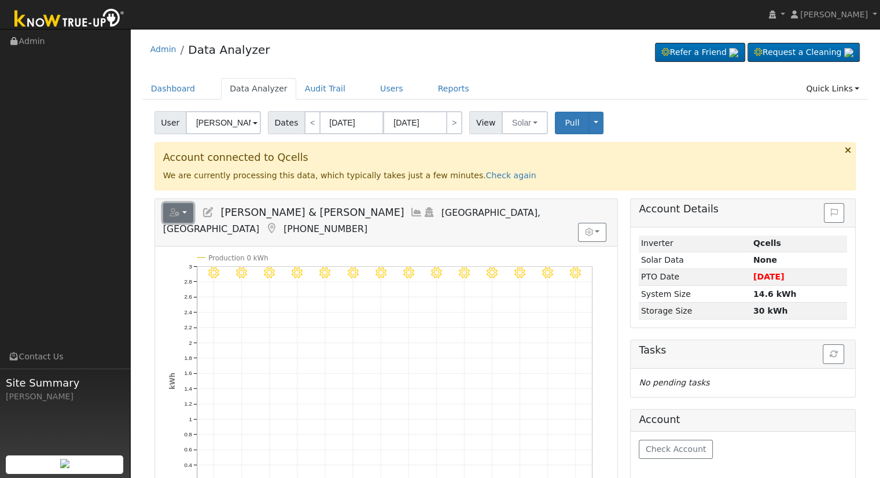
click at [178, 207] on button "button" at bounding box center [178, 213] width 31 height 20
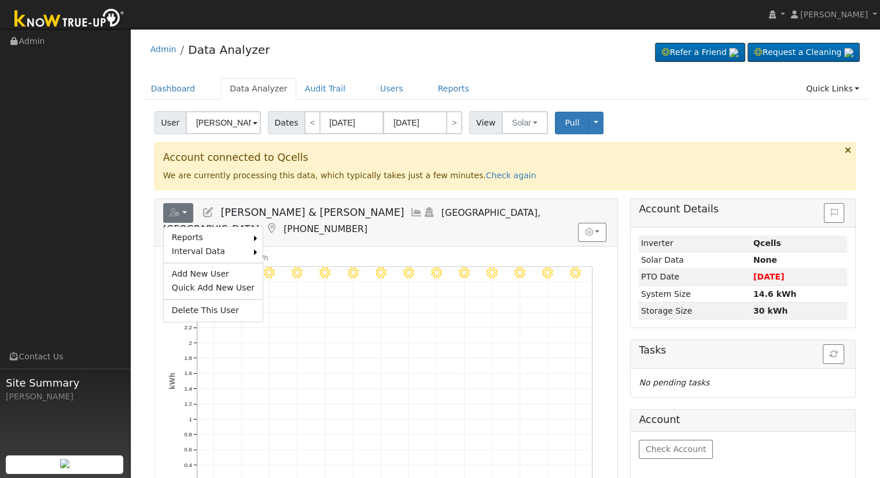
click at [214, 214] on icon at bounding box center [208, 212] width 13 height 10
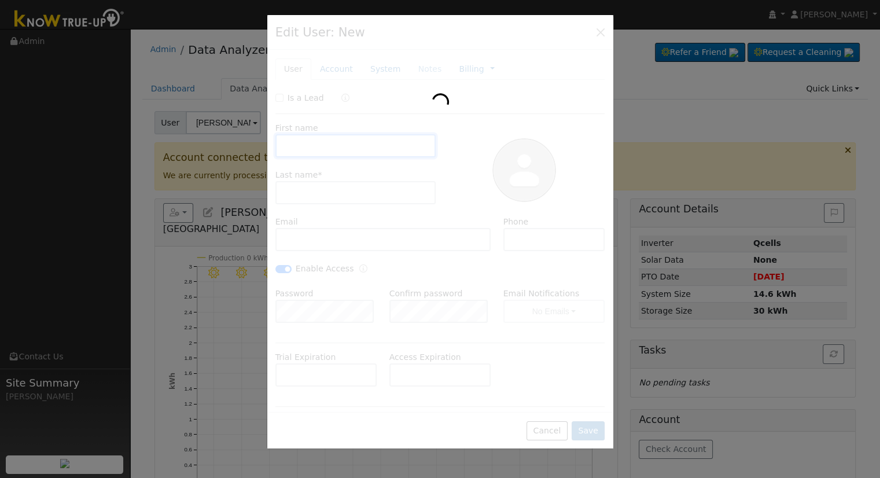
type input "Zach & Kerena"
type input "[PERSON_NAME]"
type input "[EMAIL_ADDRESS][PERSON_NAME][DOMAIN_NAME]"
type input "[PHONE_NUMBER]"
checkbox input "true"
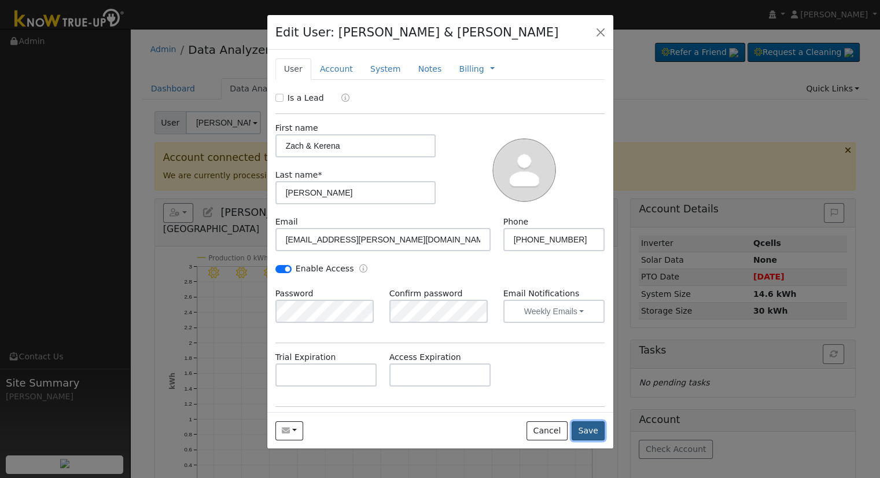
click at [597, 434] on button "Save" at bounding box center [589, 431] width 34 height 20
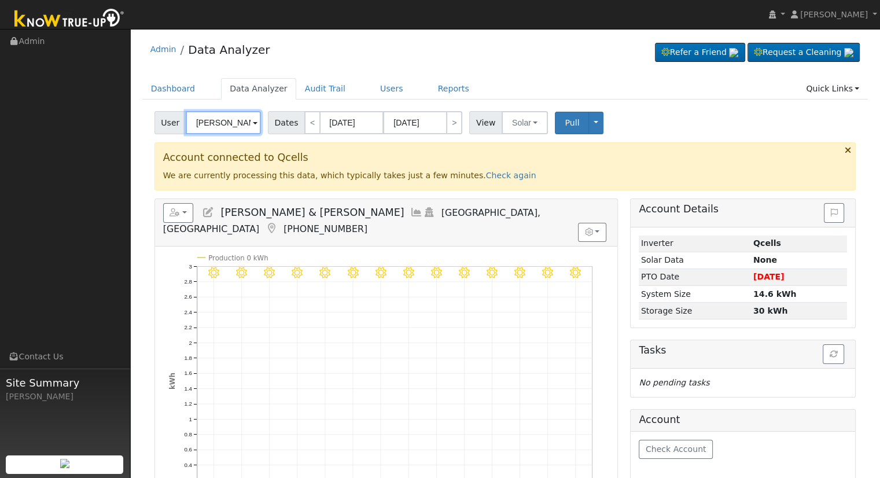
click at [224, 122] on input "[PERSON_NAME] & [PERSON_NAME]" at bounding box center [223, 122] width 75 height 23
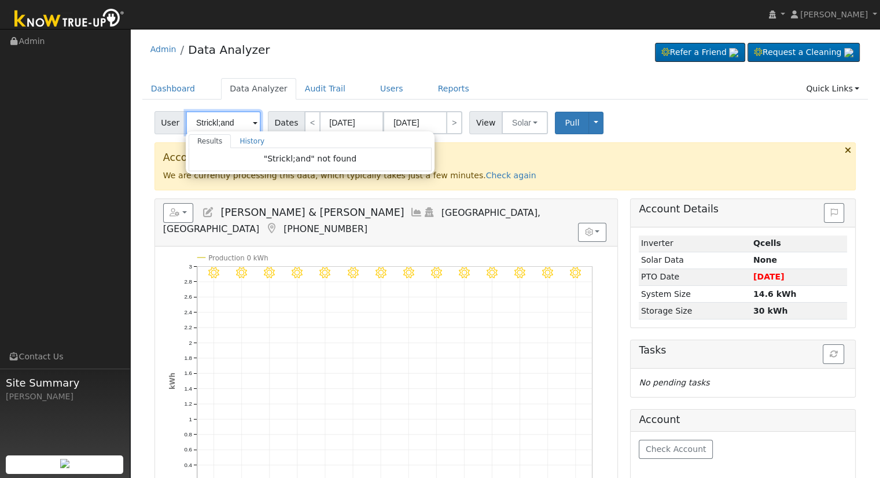
click at [219, 123] on input "Strickl;and" at bounding box center [223, 122] width 75 height 23
drag, startPoint x: 232, startPoint y: 121, endPoint x: 184, endPoint y: 119, distance: 47.5
click at [186, 119] on input "[PERSON_NAME]" at bounding box center [223, 122] width 75 height 23
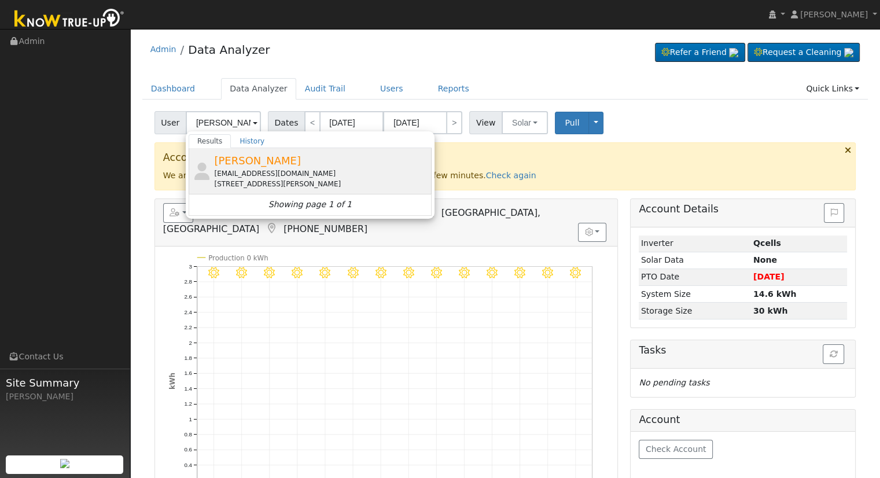
click at [250, 171] on div "[EMAIL_ADDRESS][DOMAIN_NAME]" at bounding box center [321, 173] width 215 height 10
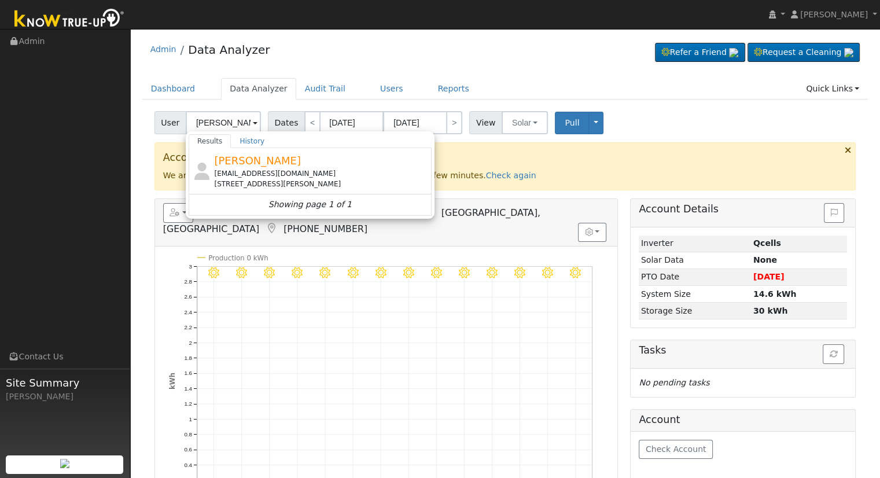
type input "[PERSON_NAME]"
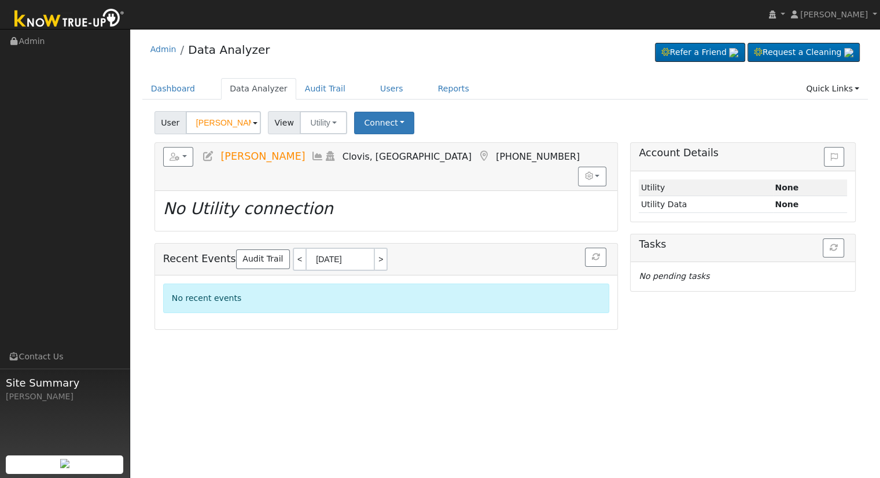
click at [211, 156] on icon at bounding box center [208, 156] width 13 height 10
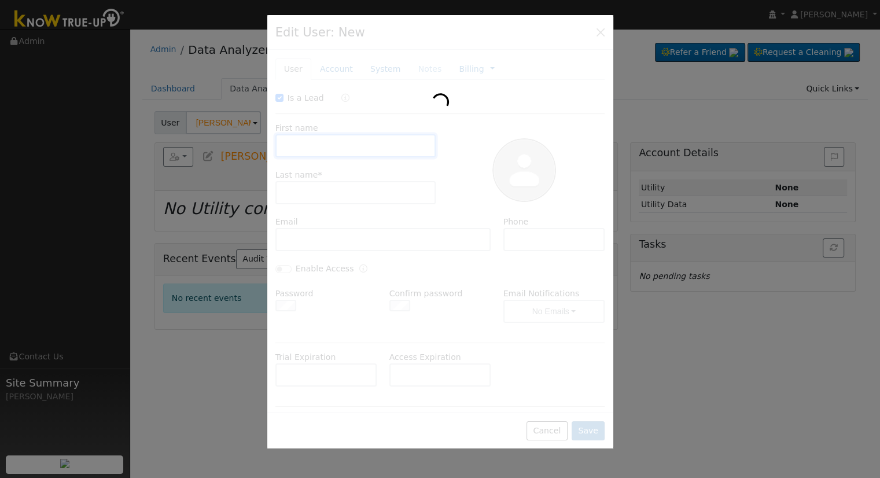
checkbox input "true"
type input "[PERSON_NAME]"
type input "[EMAIL_ADDRESS][DOMAIN_NAME]"
type input "[PHONE_NUMBER]"
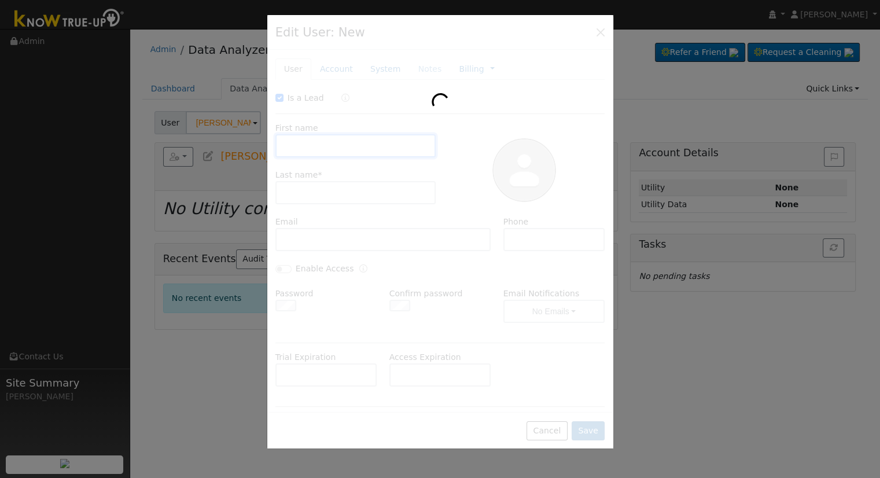
checkbox input "false"
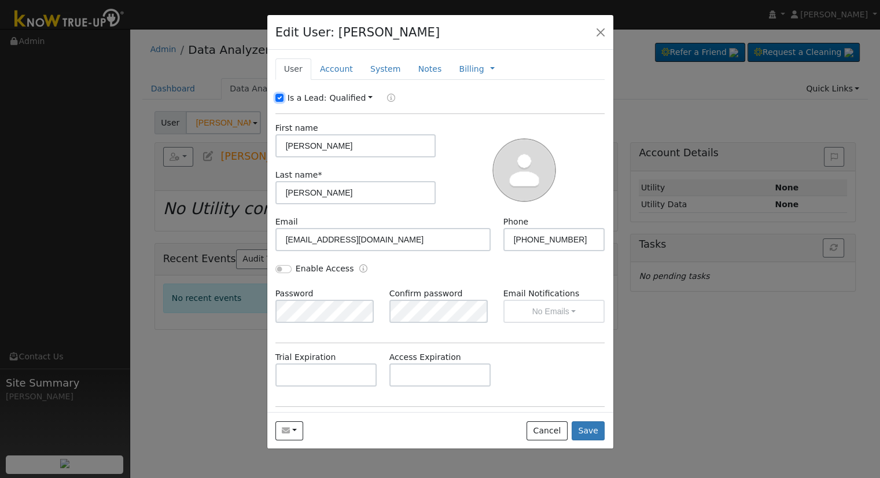
click at [281, 96] on input "Is a Lead:" at bounding box center [280, 98] width 8 height 8
checkbox input "false"
click at [281, 270] on input "Enable Access" at bounding box center [284, 269] width 16 height 8
checkbox input "true"
click at [546, 322] on button "No Emails" at bounding box center [555, 311] width 102 height 23
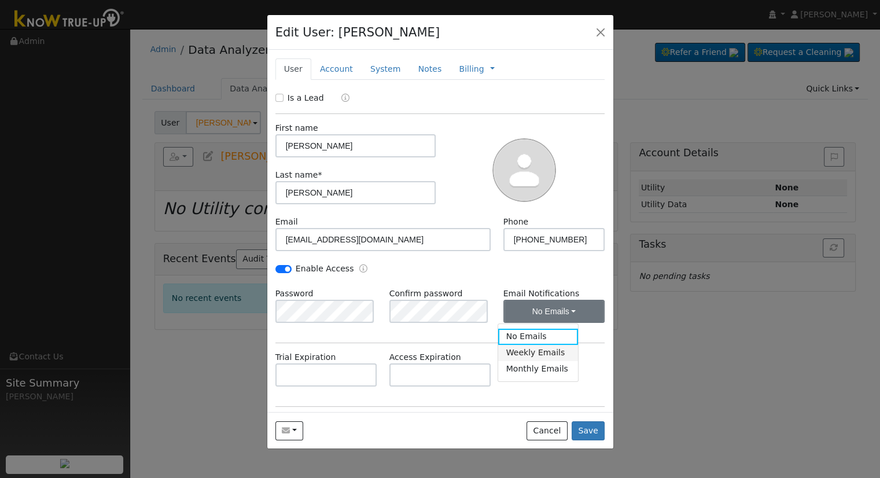
click at [539, 347] on link "Weekly Emails" at bounding box center [538, 353] width 80 height 16
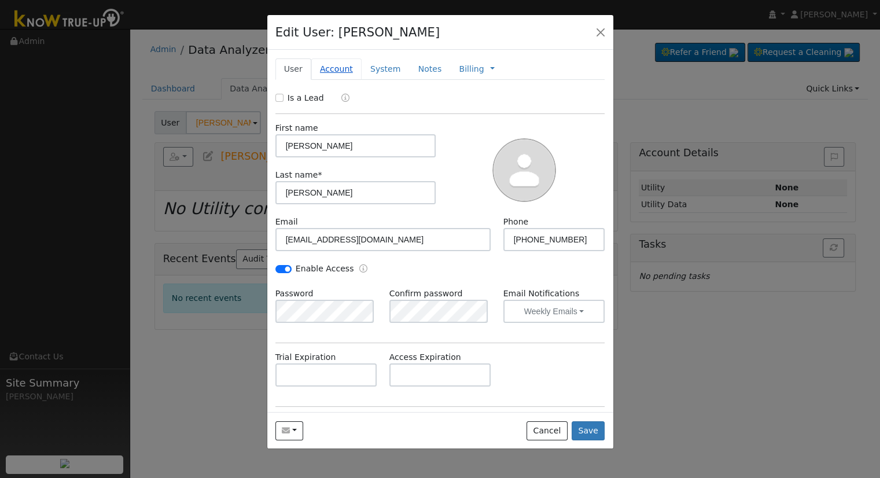
click at [341, 68] on link "Account" at bounding box center [336, 68] width 50 height 21
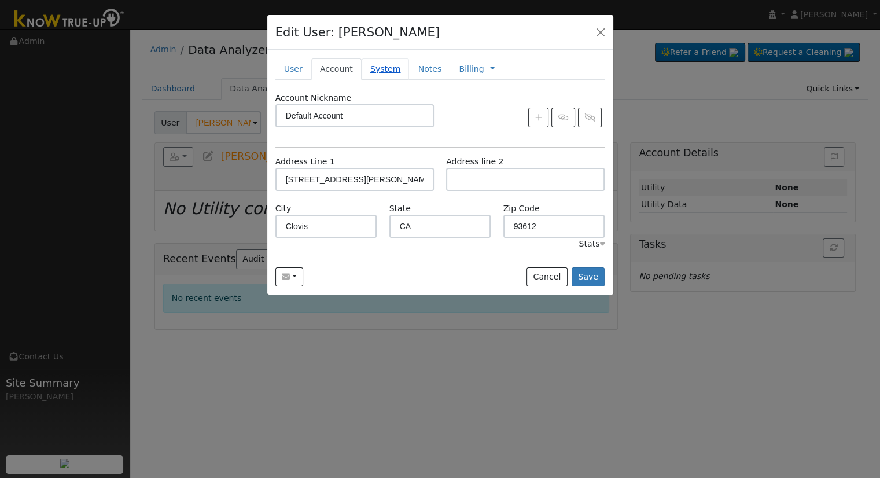
click at [364, 63] on link "System" at bounding box center [386, 68] width 48 height 21
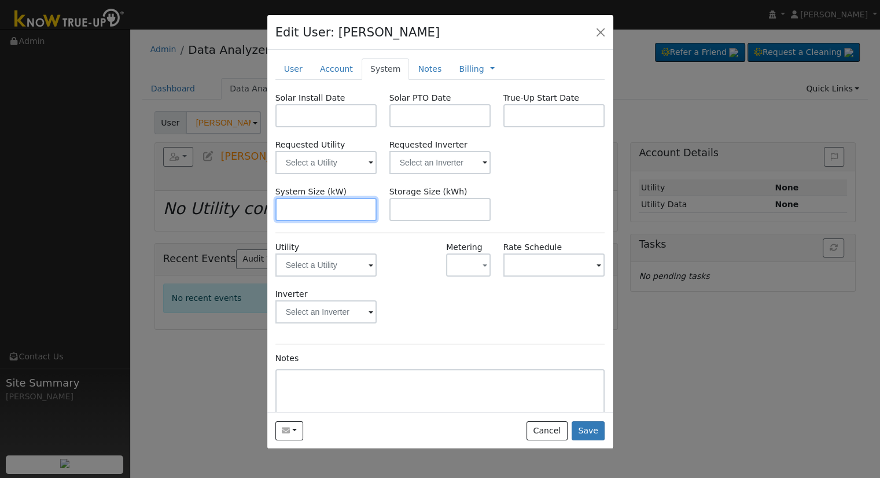
click at [333, 211] on input "text" at bounding box center [327, 209] width 102 height 23
paste input "10.660"
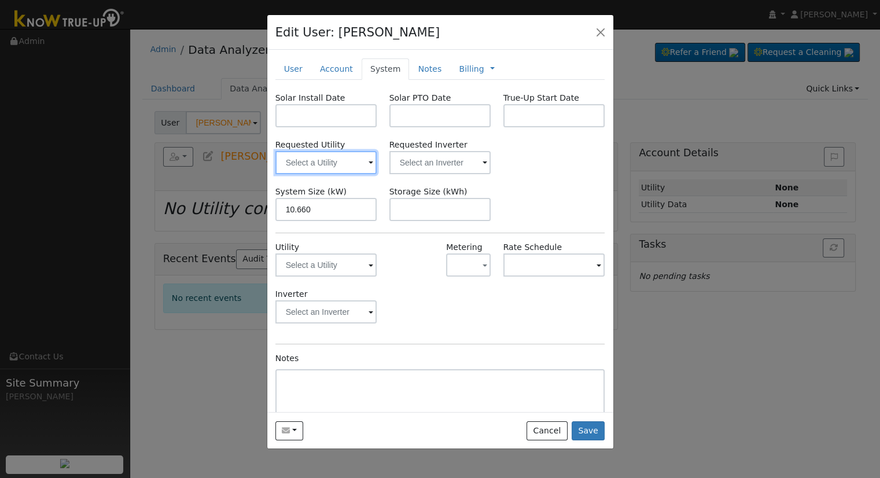
type input "10.7"
click at [373, 156] on input "text" at bounding box center [327, 162] width 102 height 23
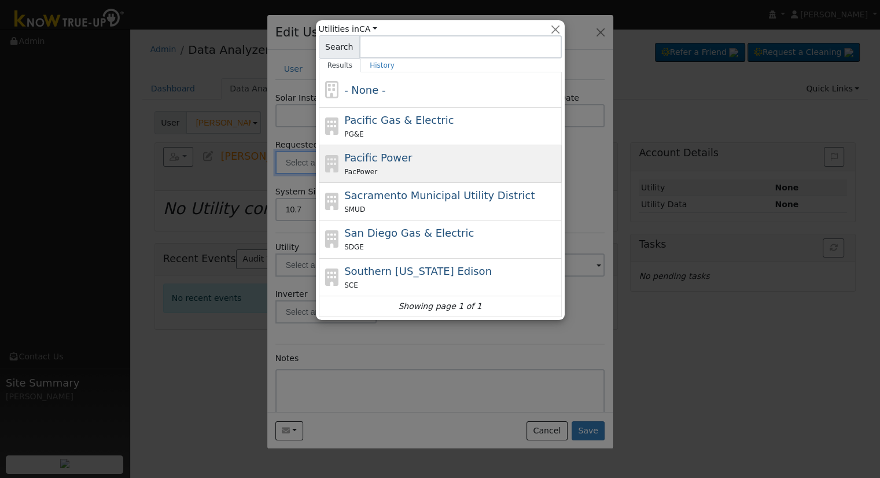
click at [368, 160] on span "Pacific Power" at bounding box center [378, 158] width 68 height 12
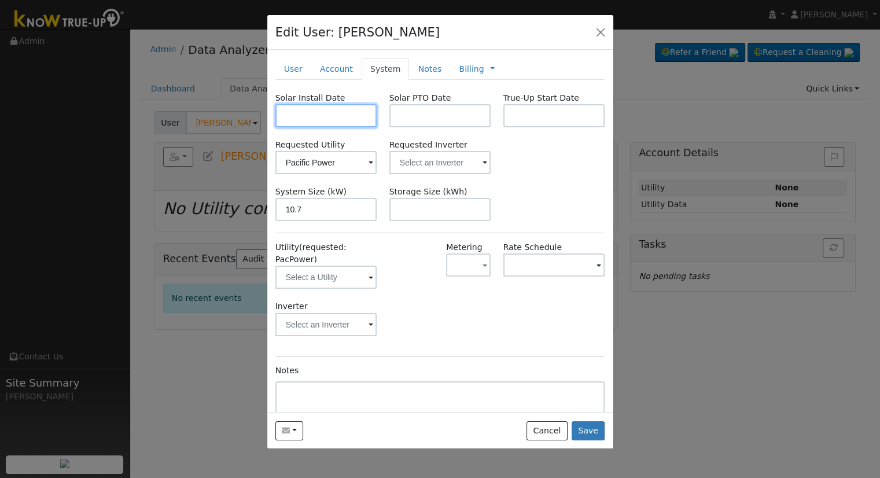
click at [357, 111] on input "text" at bounding box center [327, 115] width 102 height 23
click at [561, 159] on div "Requested Utility Pacific Power Requested Inverter" at bounding box center [440, 156] width 342 height 35
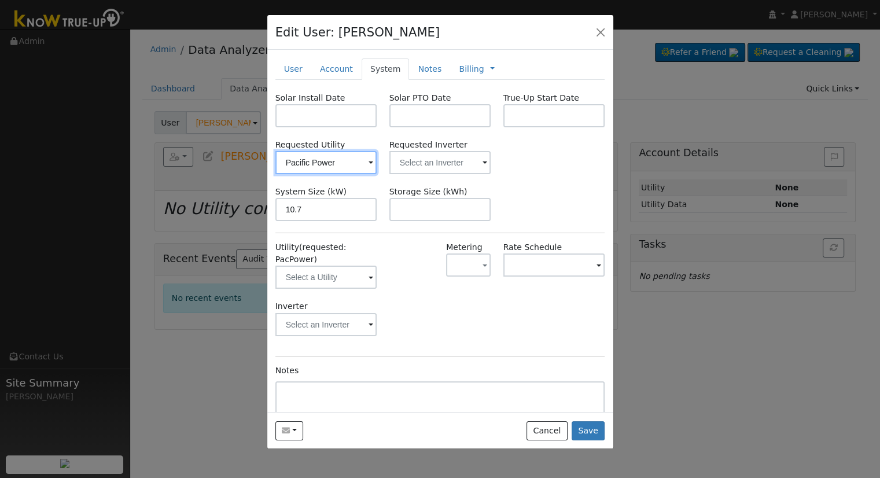
click at [326, 167] on input "Pacific Power" at bounding box center [327, 162] width 102 height 23
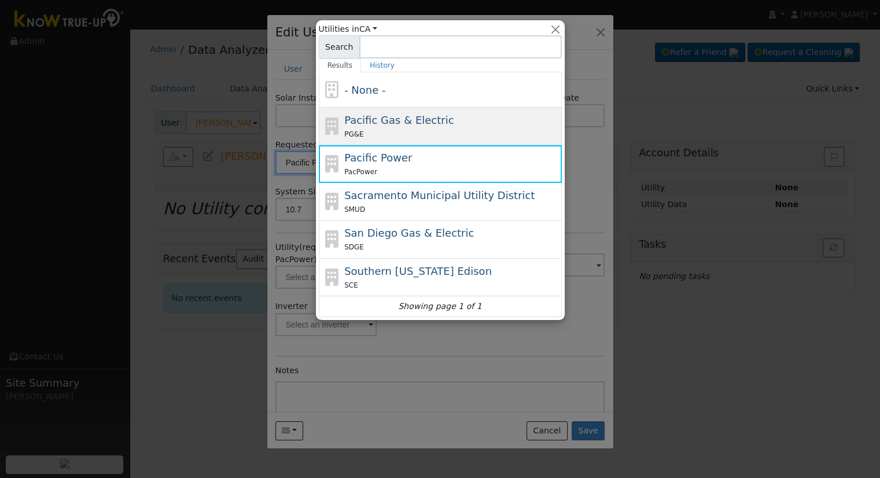
click at [383, 126] on span "Pacific Gas & Electric" at bounding box center [398, 120] width 109 height 12
type input "Pacific Gas & Electric"
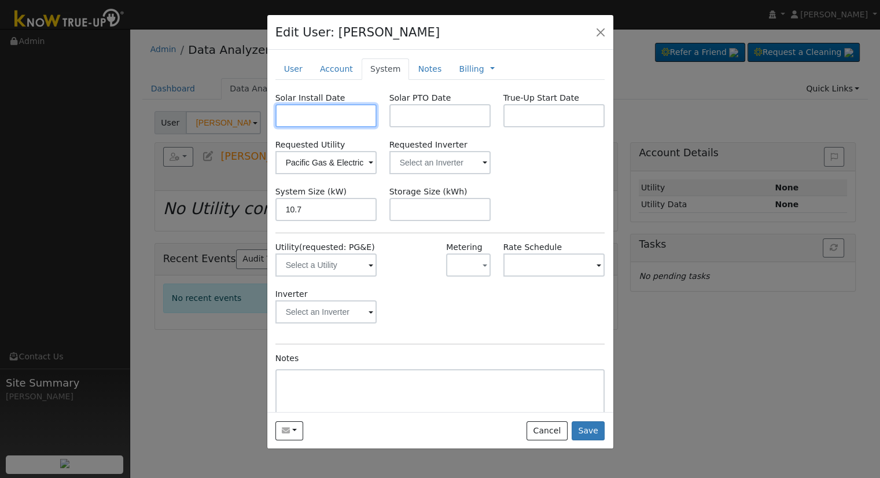
drag, startPoint x: 366, startPoint y: 113, endPoint x: 372, endPoint y: 112, distance: 6.6
click at [366, 113] on input "text" at bounding box center [327, 115] width 102 height 23
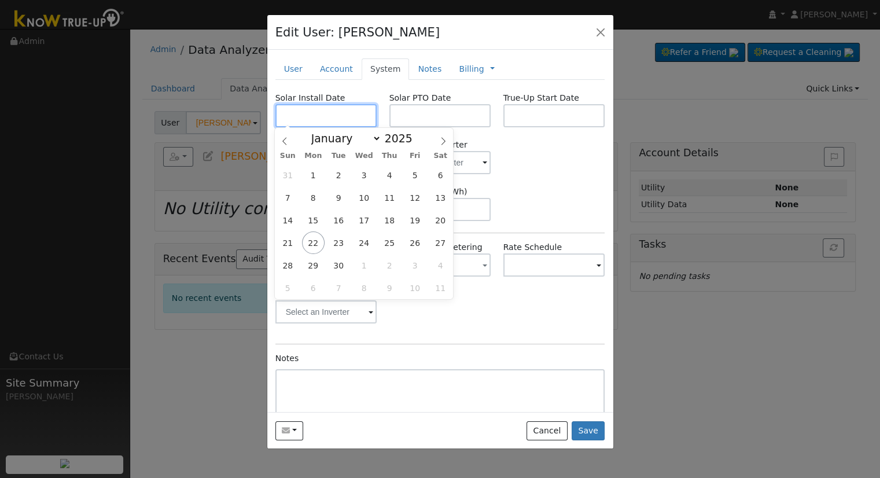
paste input "[DATE]"
type input "[DATE]"
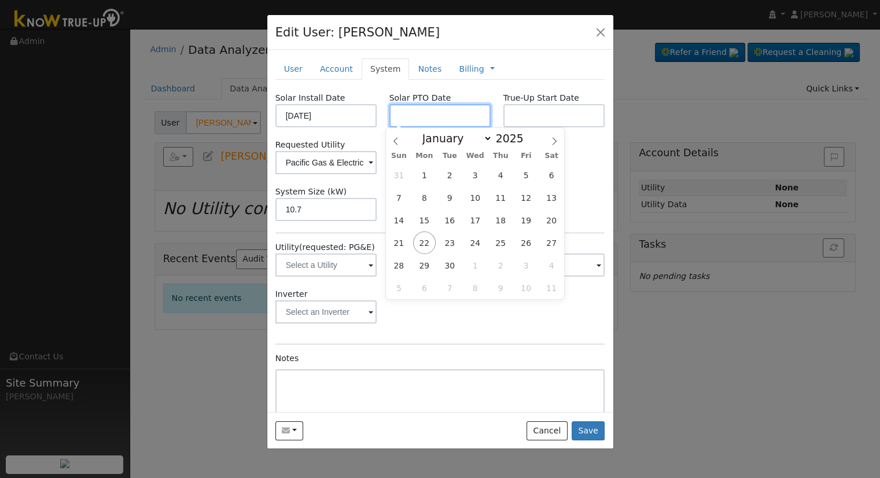
click at [428, 114] on input "text" at bounding box center [441, 115] width 102 height 23
click at [428, 112] on input "text" at bounding box center [441, 115] width 102 height 23
paste input "[DATE]"
type input "[DATE]"
click at [576, 311] on div "Inverter" at bounding box center [440, 311] width 342 height 47
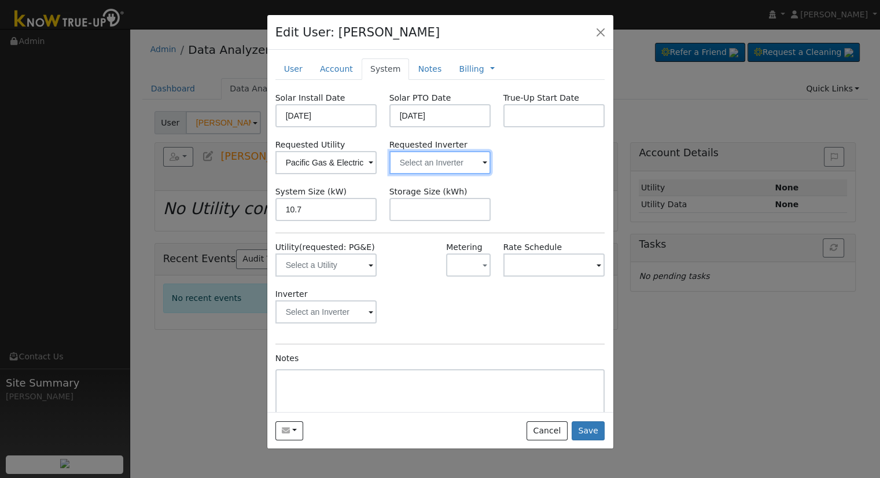
click at [414, 172] on input "text" at bounding box center [441, 162] width 102 height 23
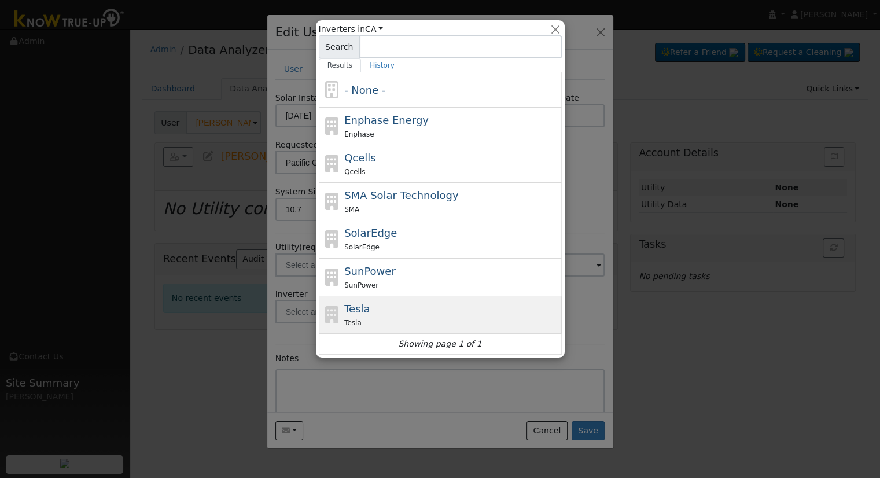
click at [402, 317] on div "Tesla" at bounding box center [451, 323] width 215 height 12
type input "Tesla"
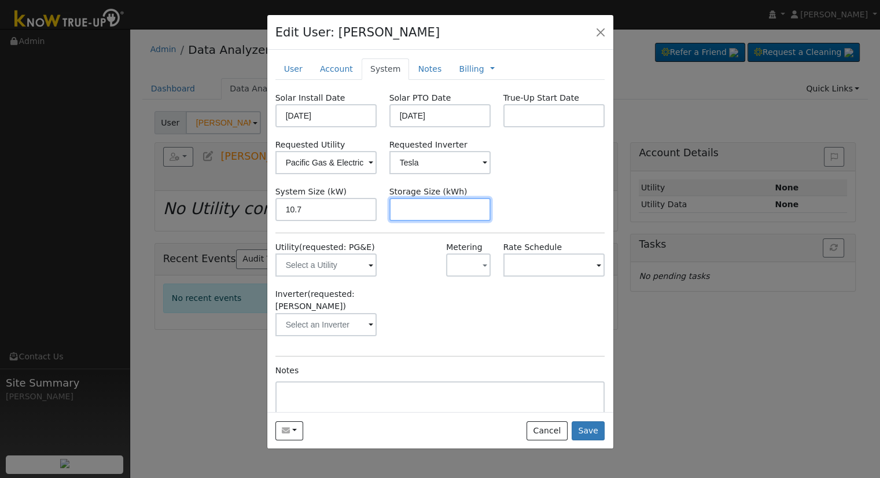
click at [410, 215] on input "text" at bounding box center [441, 209] width 102 height 23
paste input "27.00"
type input "27"
click at [413, 65] on link "Notes" at bounding box center [429, 68] width 41 height 21
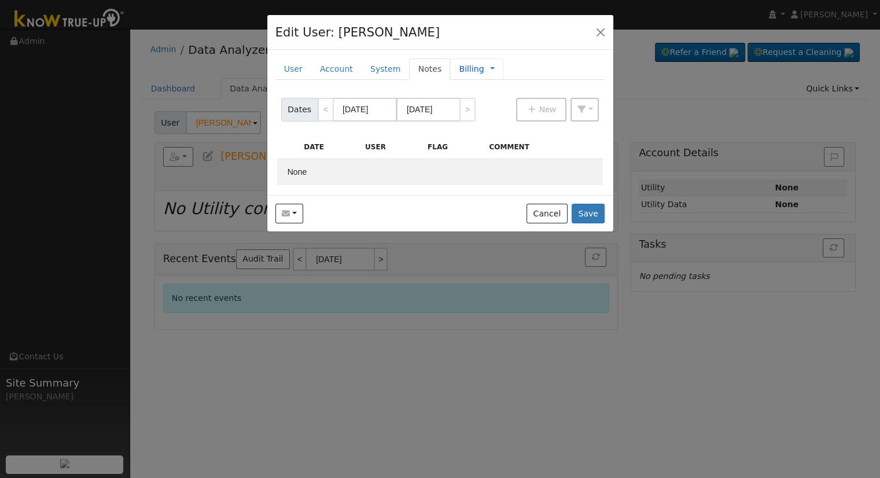
click at [465, 67] on link "Billing" at bounding box center [471, 69] width 25 height 12
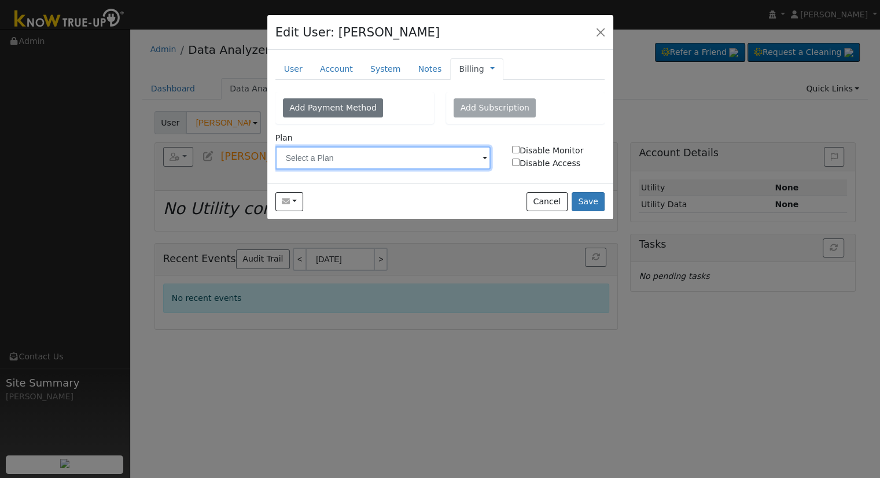
click at [384, 148] on input "text" at bounding box center [384, 157] width 216 height 23
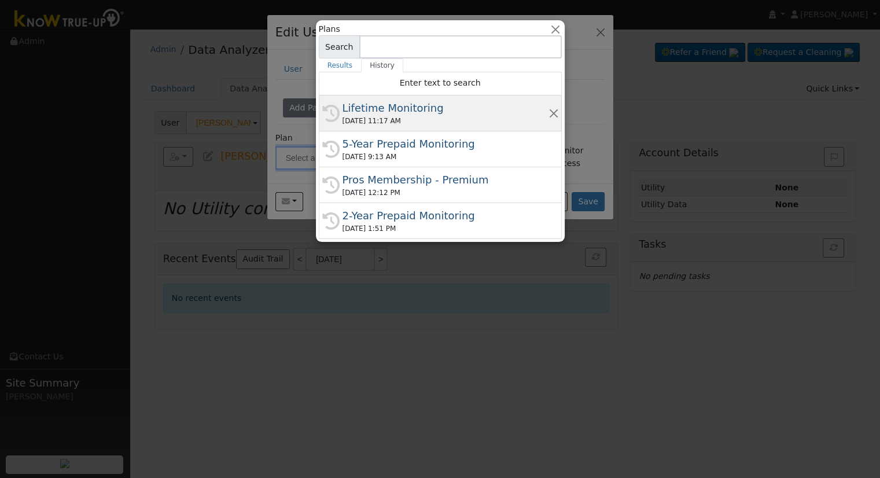
click at [387, 127] on div "History Lifetime Monitoring [DATE] 11:17 AM" at bounding box center [440, 114] width 243 height 36
type input "Lifetime Monitoring"
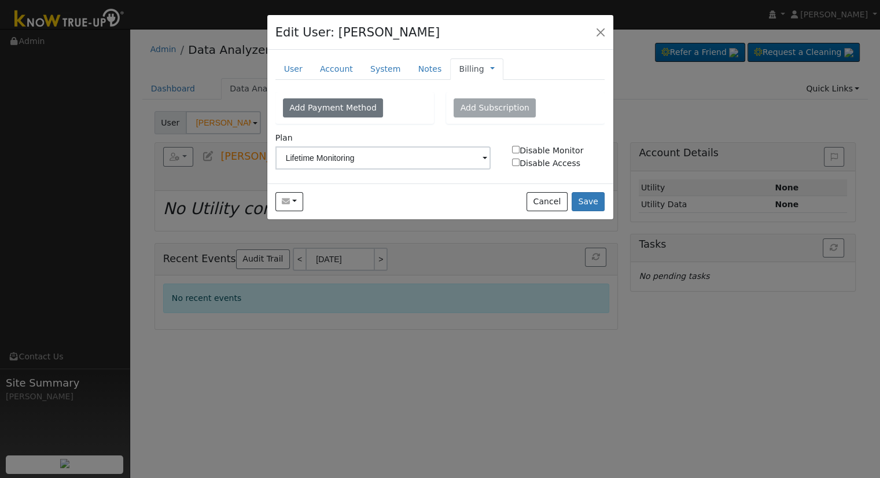
click at [465, 70] on link "Billing" at bounding box center [471, 69] width 25 height 12
click at [507, 89] on link "Management" at bounding box center [531, 90] width 80 height 16
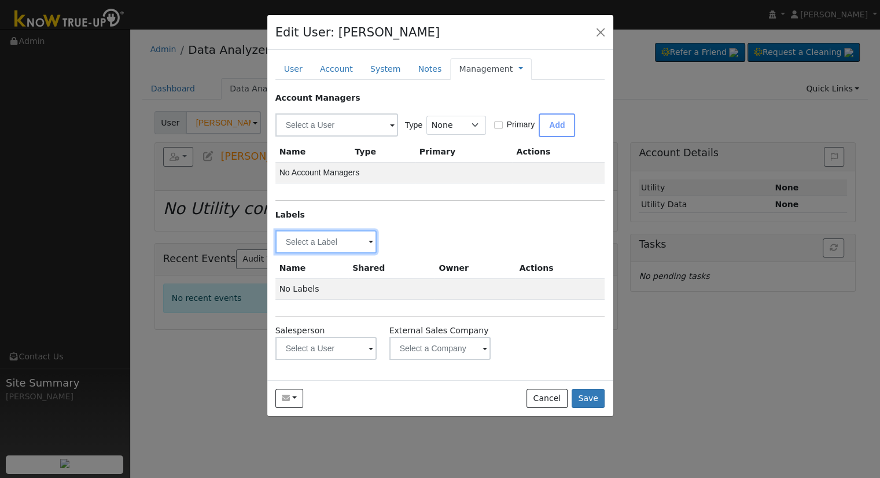
click at [288, 239] on input "text" at bounding box center [327, 241] width 102 height 23
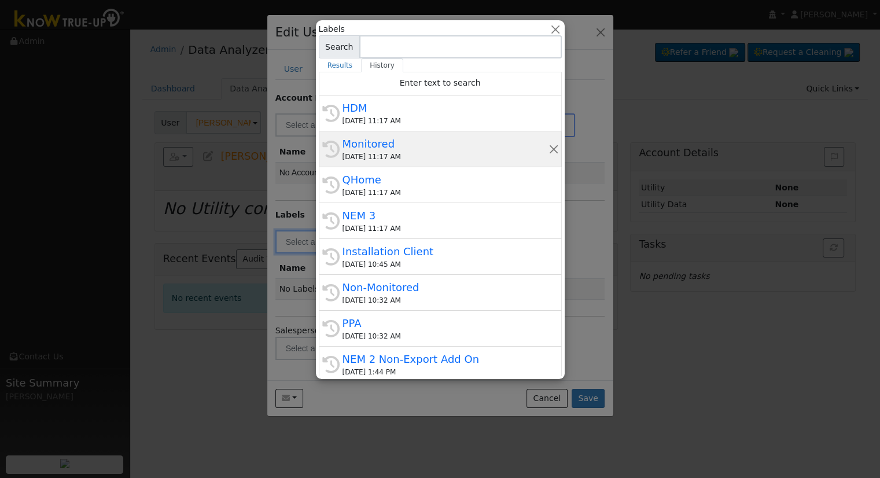
click at [374, 163] on div "History Monitored [DATE] 11:17 AM" at bounding box center [440, 149] width 243 height 36
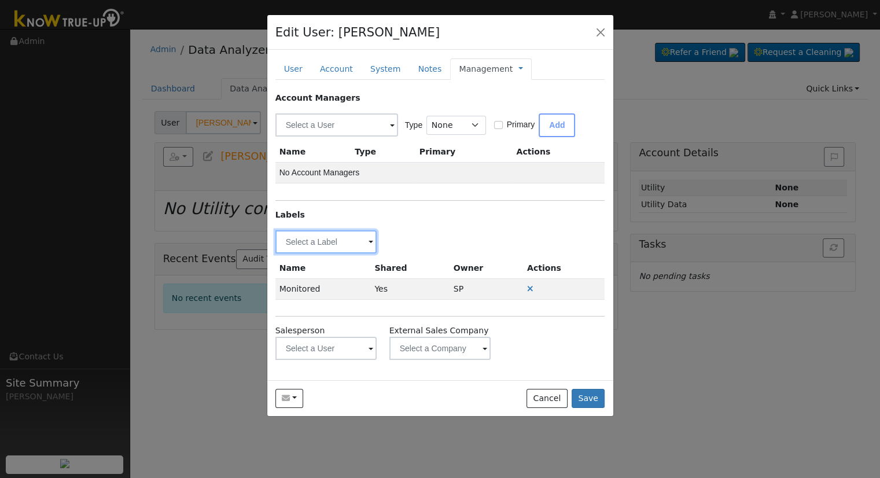
click at [332, 237] on input "text" at bounding box center [327, 241] width 102 height 23
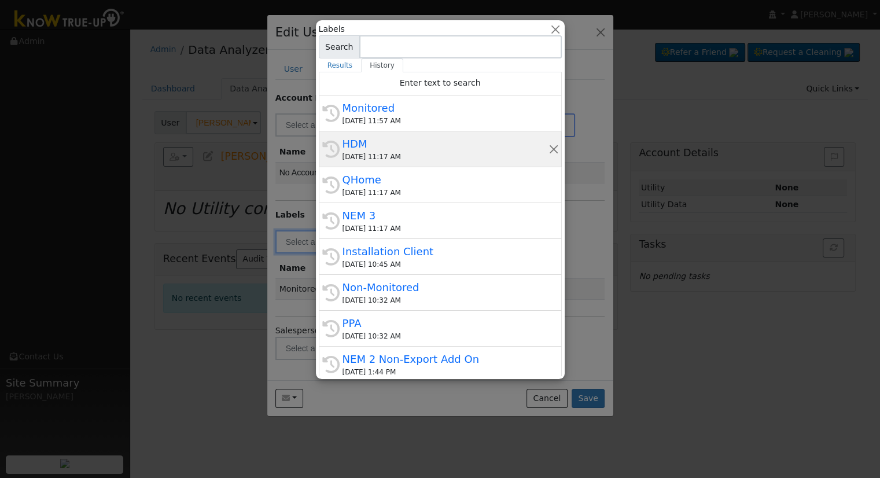
click at [365, 152] on div "[DATE] 11:17 AM" at bounding box center [446, 157] width 206 height 10
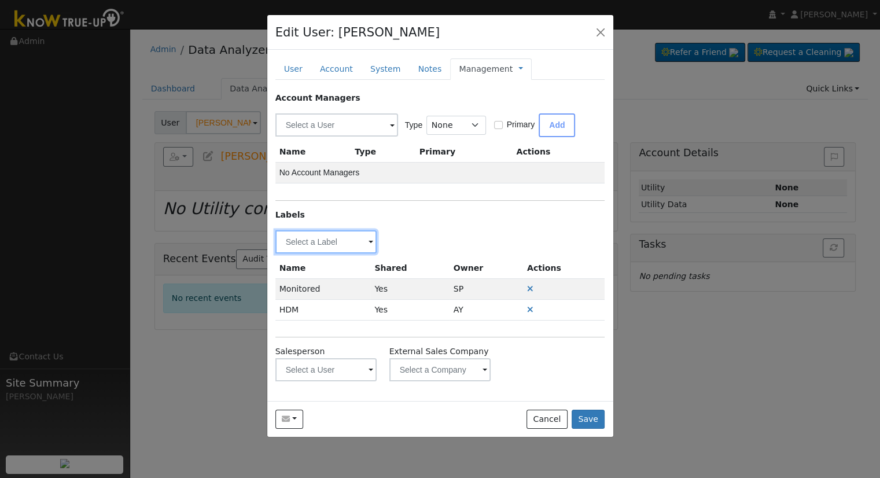
click at [351, 234] on input "text" at bounding box center [327, 241] width 102 height 23
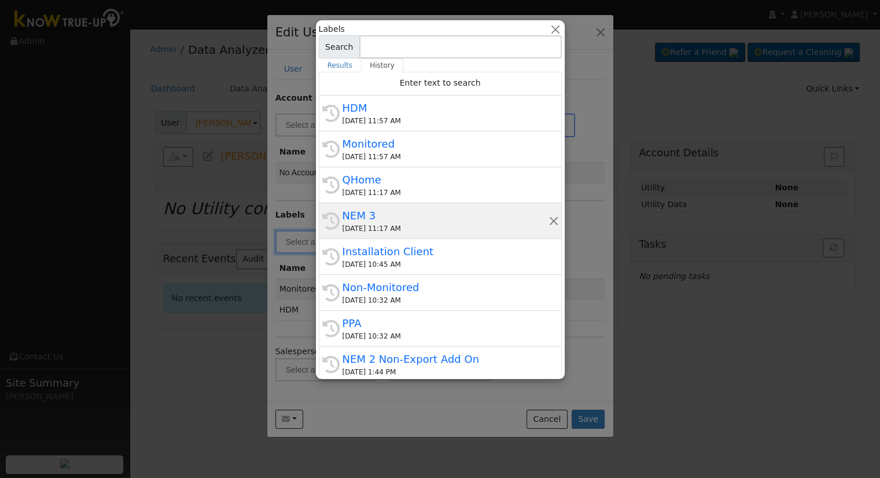
click at [351, 214] on div "NEM 3" at bounding box center [446, 216] width 206 height 16
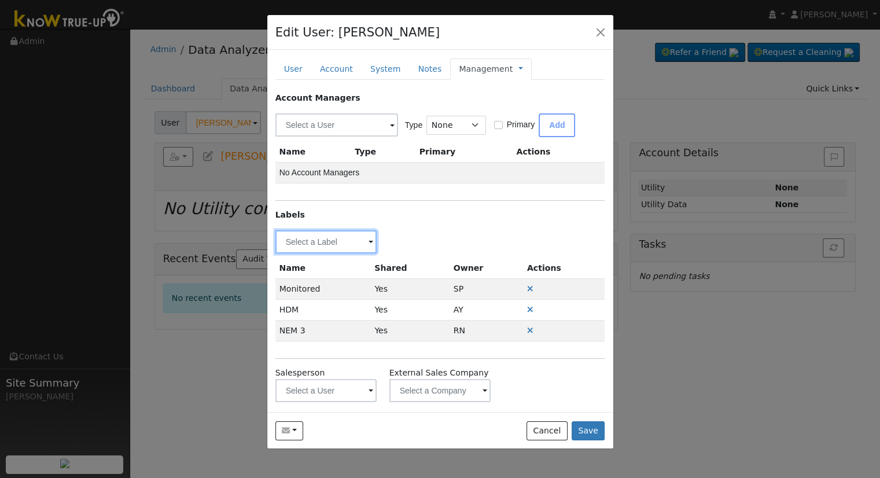
click at [348, 239] on input "text" at bounding box center [327, 241] width 102 height 23
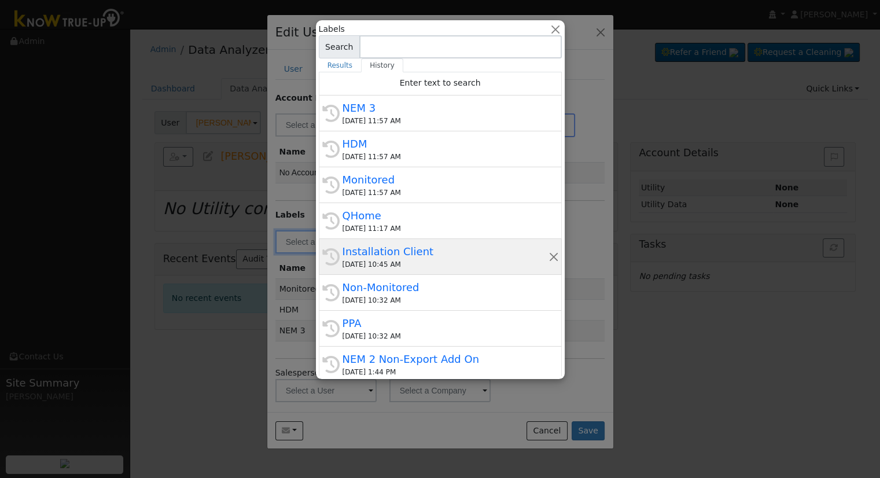
click at [384, 258] on div "Installation Client" at bounding box center [446, 252] width 206 height 16
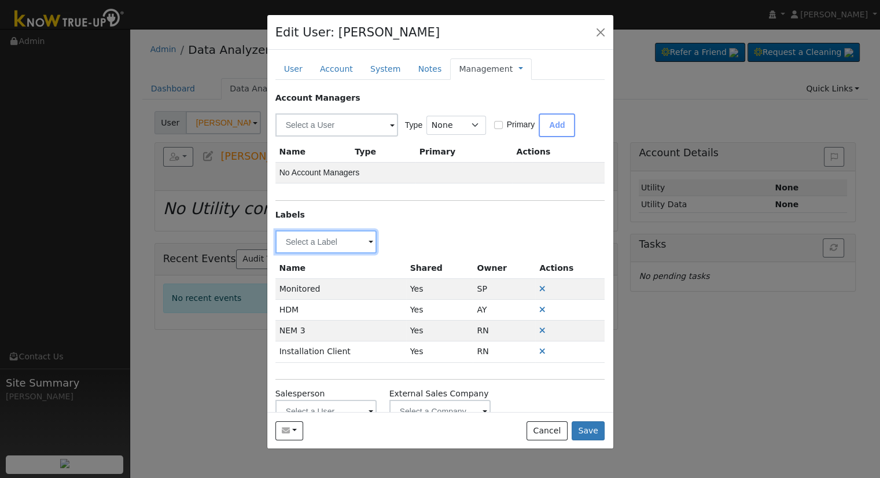
click at [361, 237] on input "text" at bounding box center [327, 241] width 102 height 23
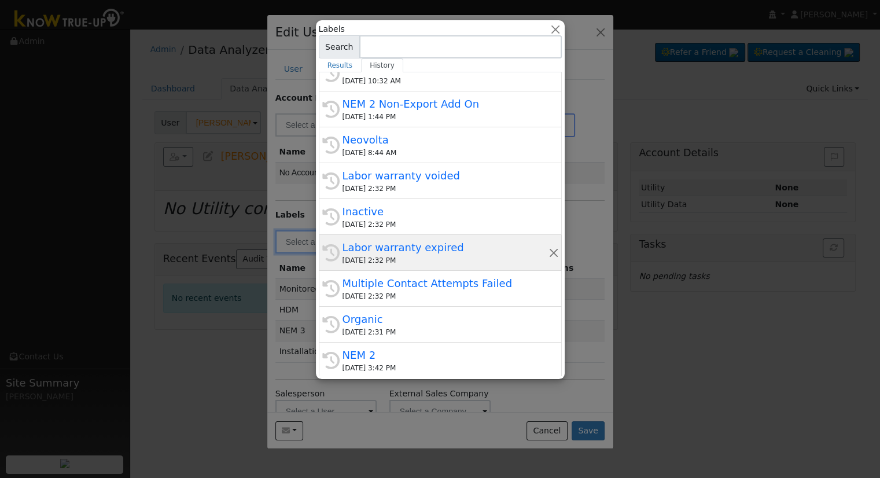
scroll to position [24, 0]
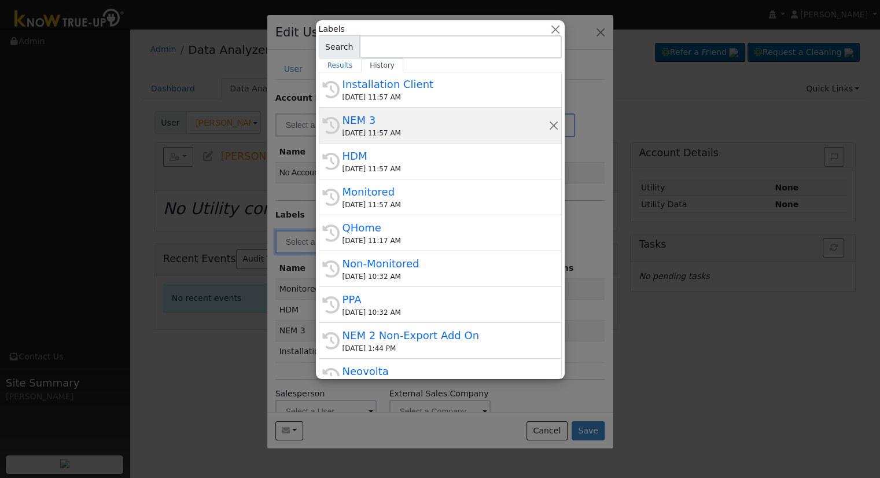
click at [415, 113] on div "NEM 3" at bounding box center [446, 120] width 206 height 16
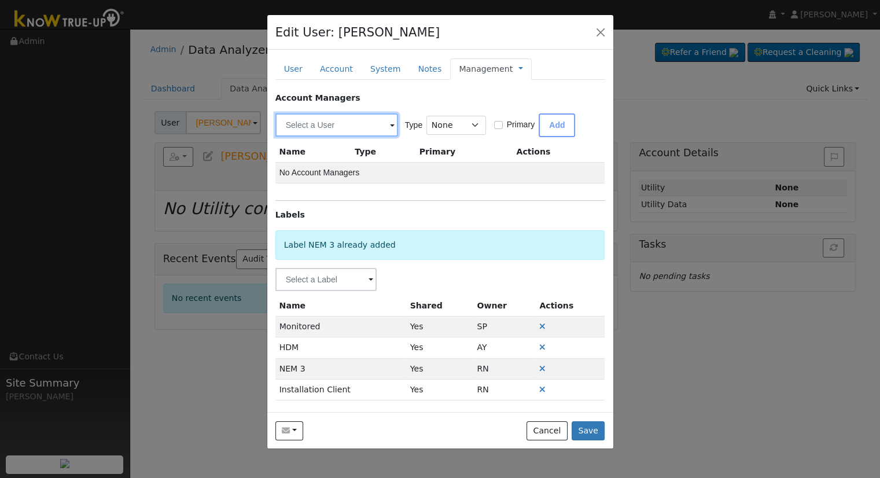
click at [375, 119] on input "text" at bounding box center [337, 124] width 123 height 23
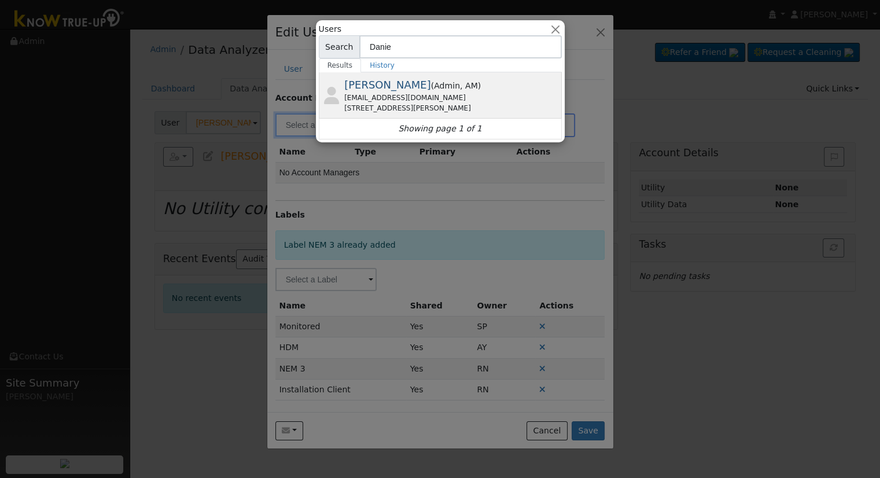
type input "Danie"
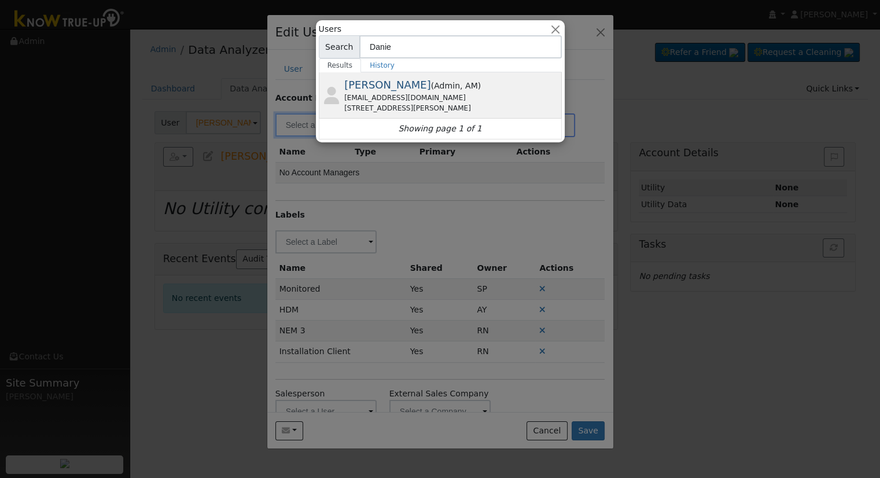
click at [398, 101] on div "[EMAIL_ADDRESS][DOMAIN_NAME]" at bounding box center [451, 98] width 215 height 10
type input "[PERSON_NAME]"
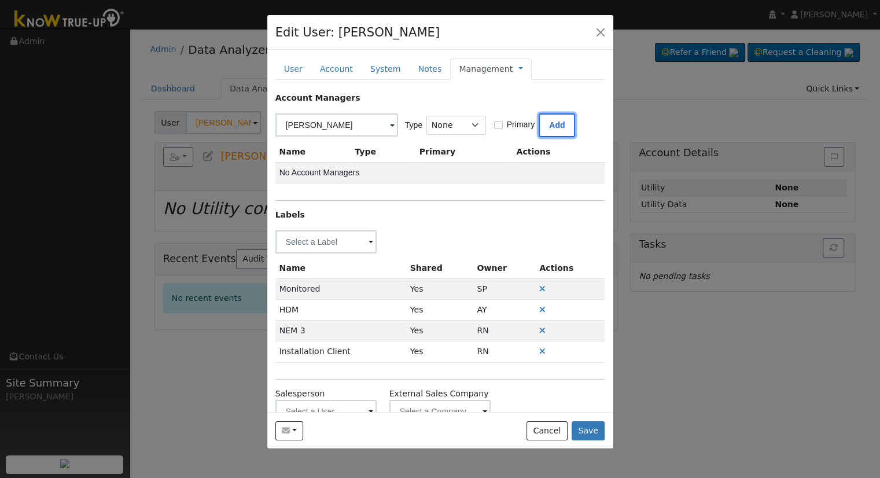
click at [546, 126] on button "Add" at bounding box center [557, 125] width 36 height 24
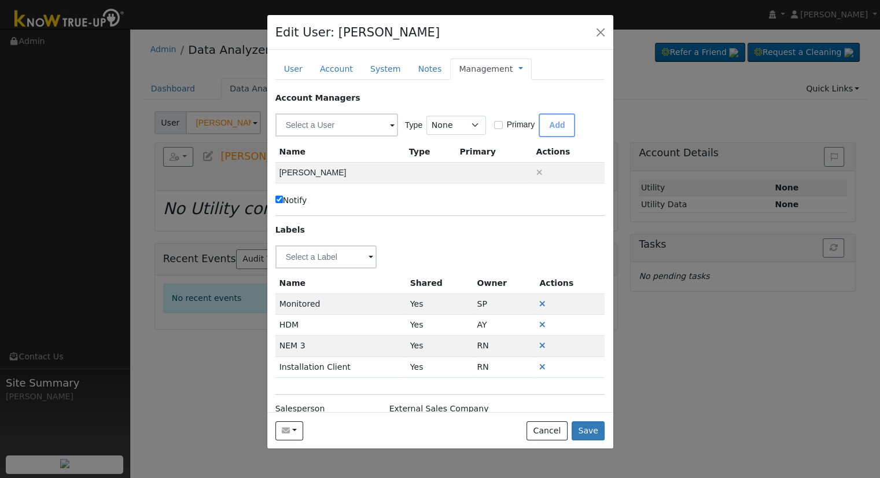
click at [282, 201] on label "Notify" at bounding box center [292, 200] width 32 height 12
click at [282, 201] on input "Notify" at bounding box center [280, 200] width 8 height 8
checkbox input "false"
click at [582, 432] on button "Save" at bounding box center [589, 431] width 34 height 20
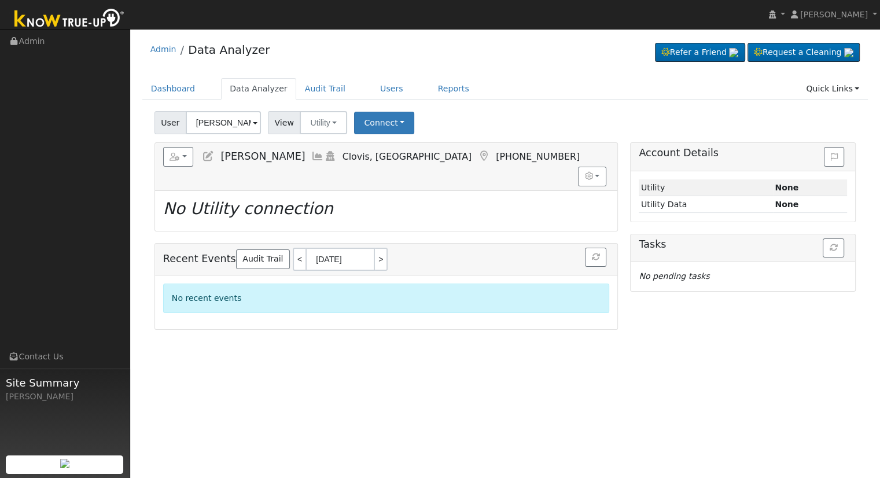
click at [211, 157] on icon at bounding box center [208, 156] width 13 height 10
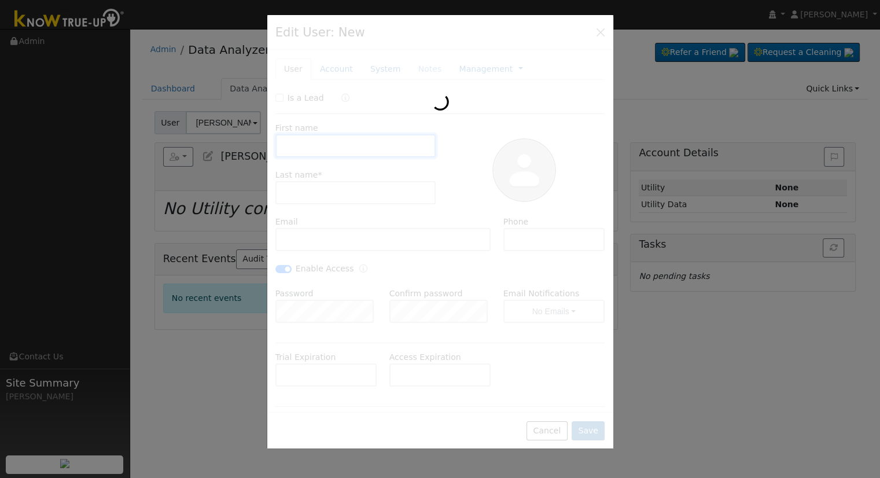
type input "[PERSON_NAME]"
type input "[EMAIL_ADDRESS][DOMAIN_NAME]"
type input "[PHONE_NUMBER]"
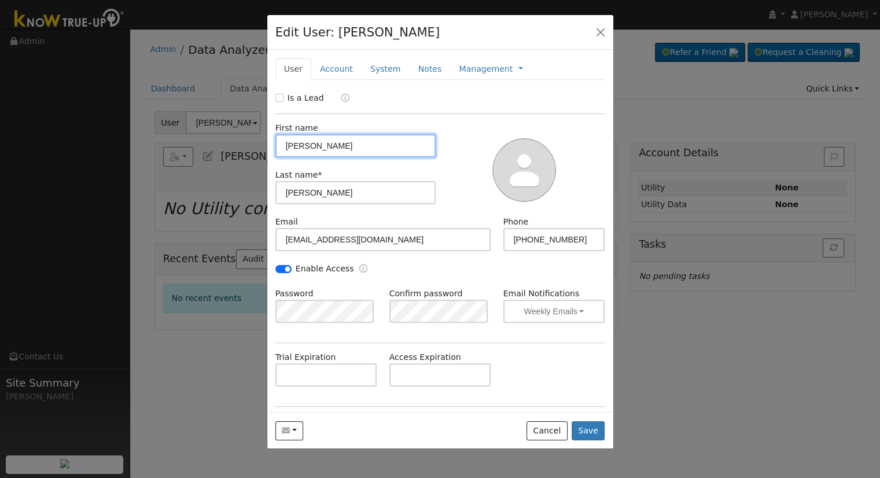
click at [340, 146] on input "[PERSON_NAME]" at bounding box center [356, 145] width 161 height 23
paste input "& [PERSON_NAME]"
type input "[PERSON_NAME] & [PERSON_NAME]"
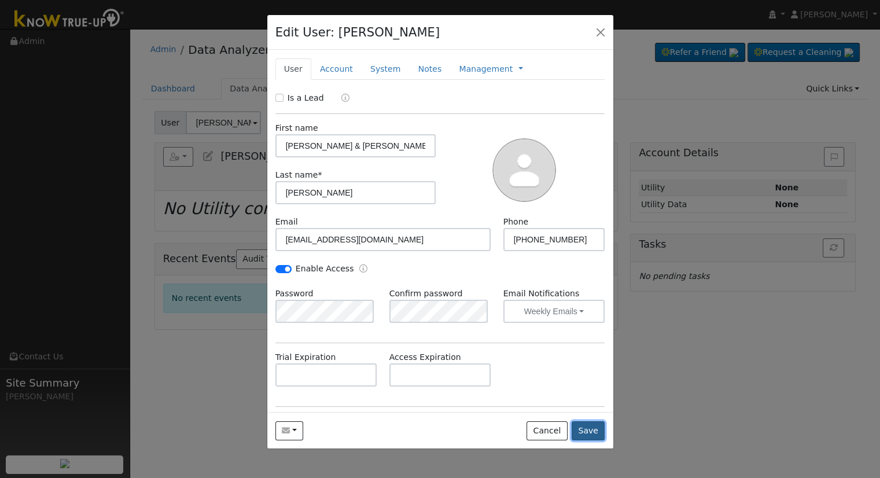
click at [588, 434] on button "Save" at bounding box center [589, 431] width 34 height 20
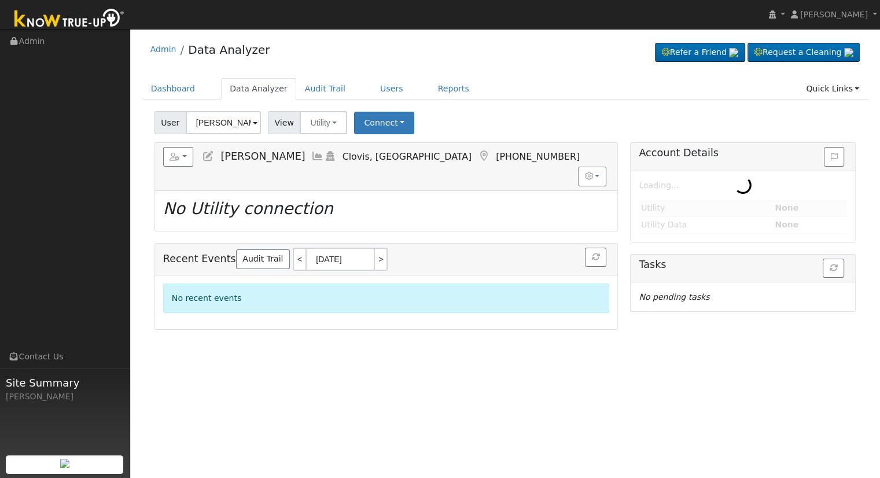
type input "[PERSON_NAME] & [PERSON_NAME]"
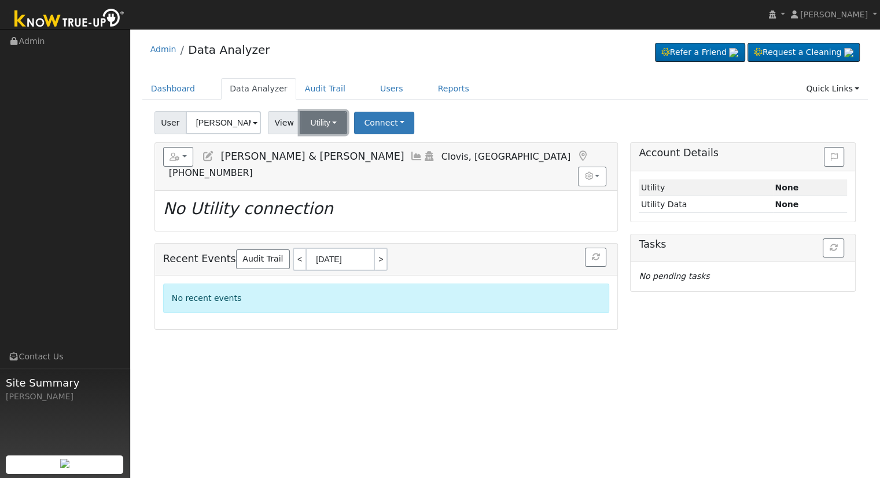
click at [320, 123] on button "Utility" at bounding box center [323, 122] width 47 height 23
click at [373, 119] on button "Connect" at bounding box center [384, 123] width 60 height 23
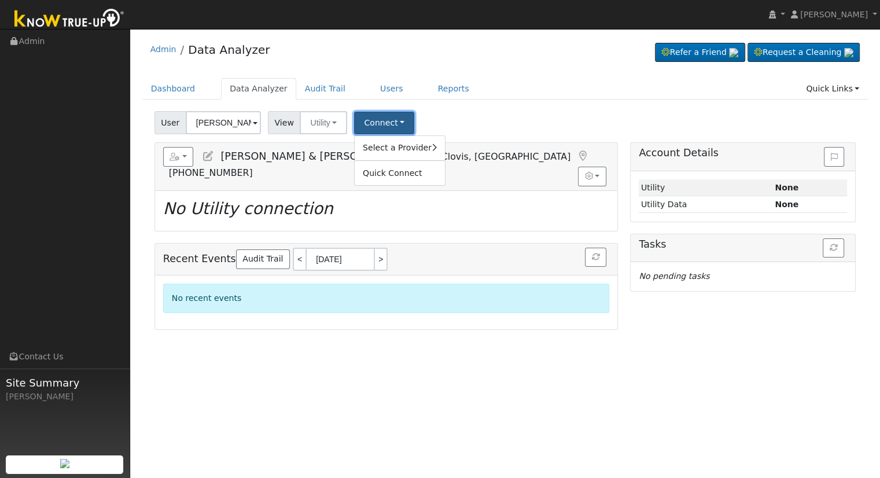
click at [381, 124] on button "Connect" at bounding box center [384, 123] width 60 height 23
click at [387, 126] on button "Connect" at bounding box center [384, 123] width 60 height 23
click at [388, 144] on link "Select a Provider" at bounding box center [400, 148] width 90 height 16
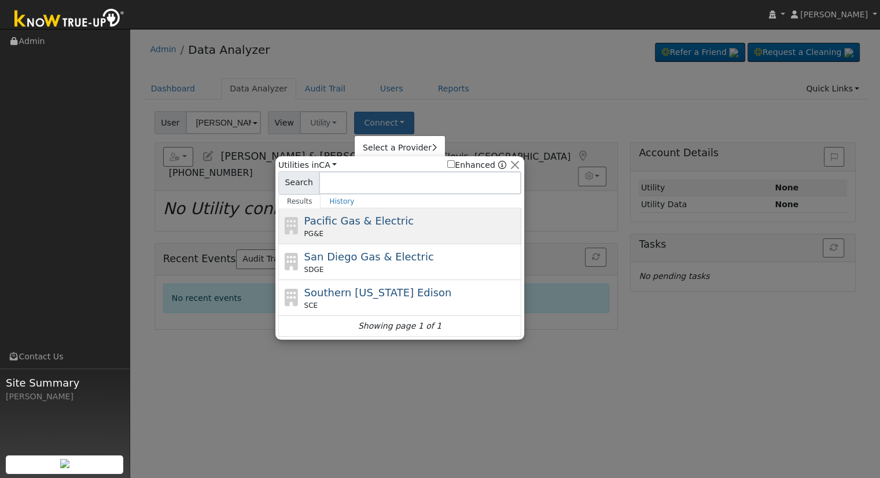
click at [373, 222] on span "Pacific Gas & Electric" at bounding box center [358, 221] width 109 height 12
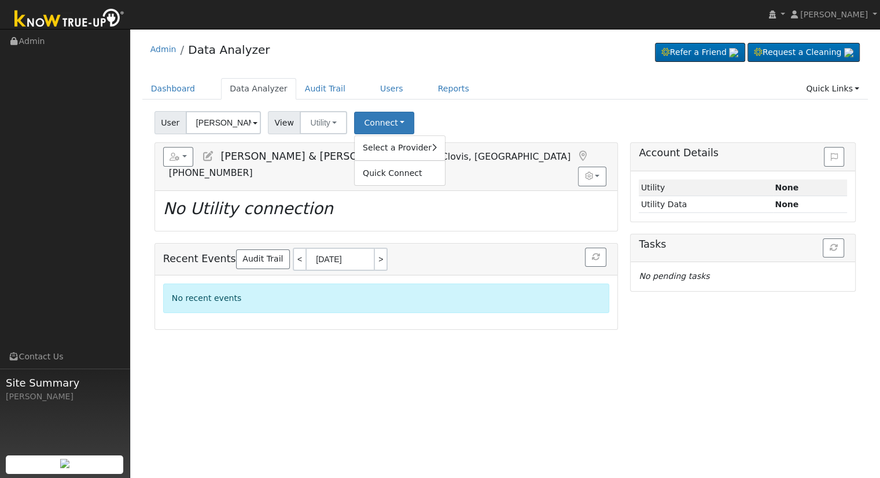
click at [511, 116] on div "User [PERSON_NAME] & [PERSON_NAME] Account Default Account Default Account [STR…" at bounding box center [505, 120] width 706 height 27
click at [206, 160] on link at bounding box center [208, 156] width 13 height 12
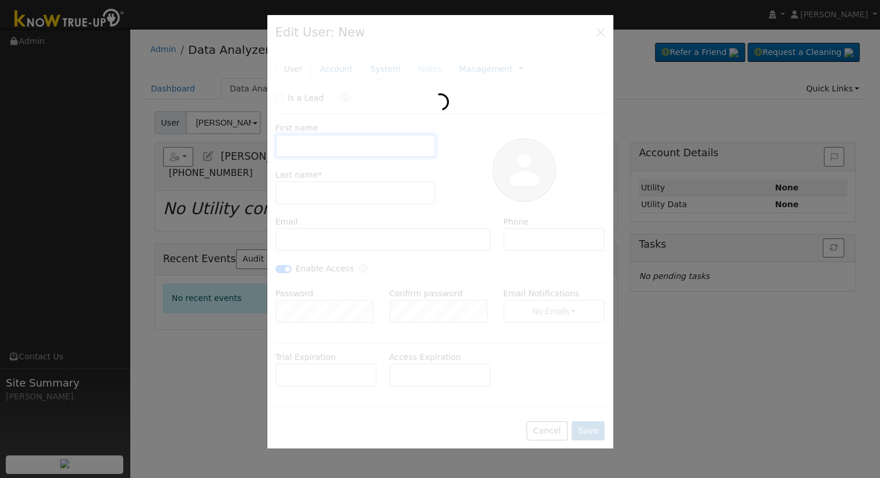
type input "[PERSON_NAME] & [PERSON_NAME]"
type input "[PERSON_NAME]"
type input "[EMAIL_ADDRESS][DOMAIN_NAME]"
type input "[PHONE_NUMBER]"
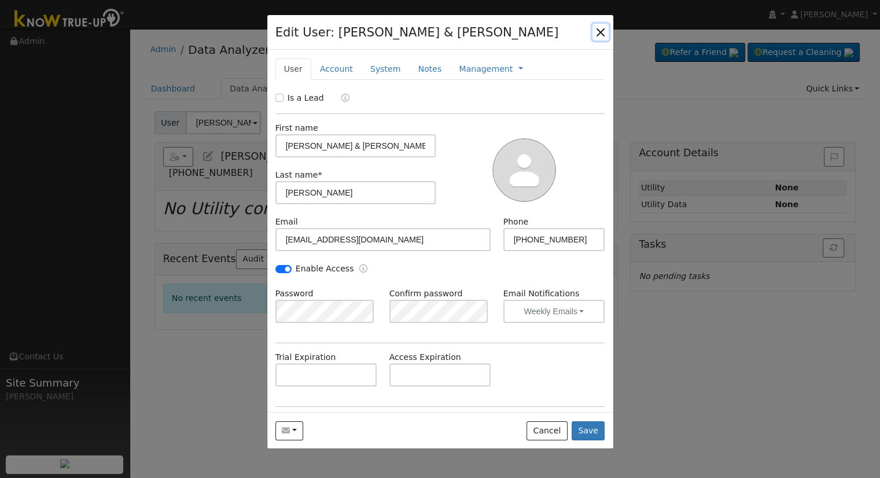
click at [601, 34] on button "button" at bounding box center [601, 32] width 16 height 16
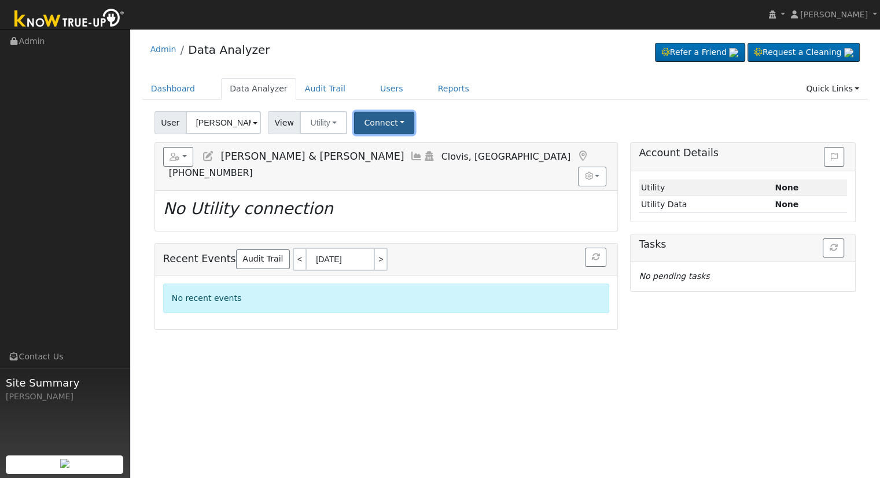
click at [366, 128] on button "Connect" at bounding box center [384, 123] width 60 height 23
click at [395, 155] on link "Select a Provider" at bounding box center [400, 148] width 90 height 16
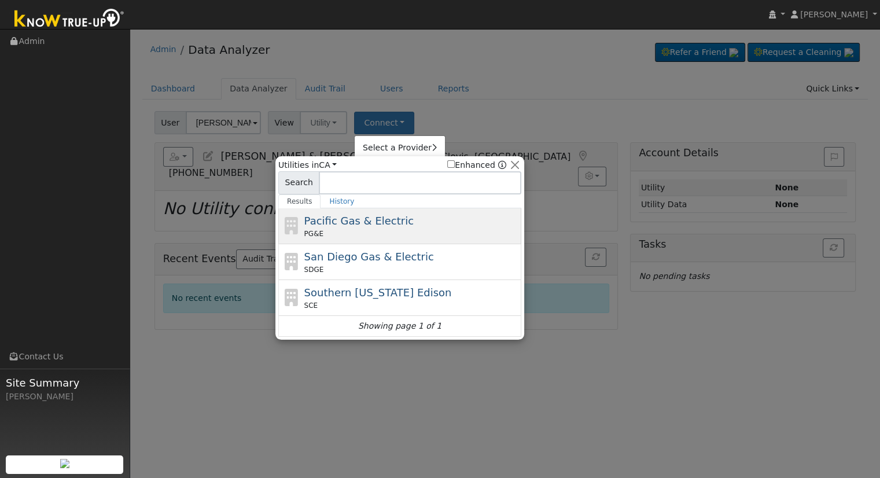
click at [410, 222] on div "Pacific Gas & Electric PG&E" at bounding box center [411, 226] width 215 height 26
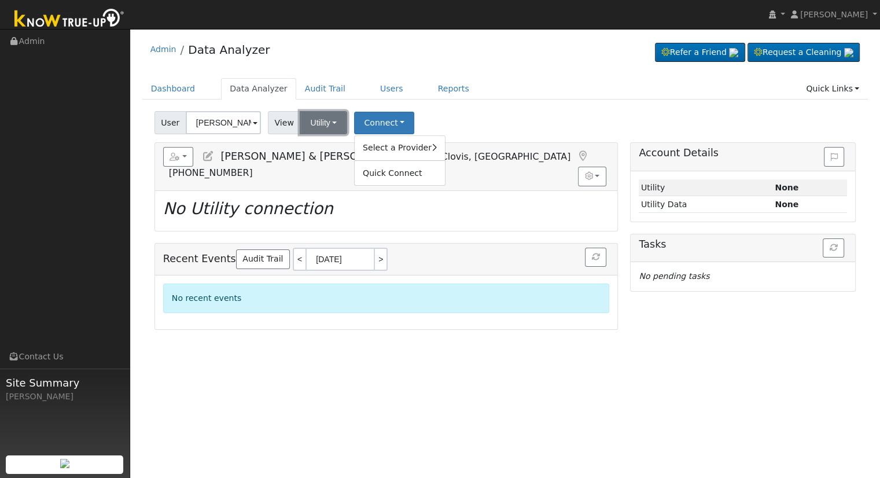
click at [308, 127] on button "Utility" at bounding box center [323, 122] width 47 height 23
click at [465, 129] on div "User [PERSON_NAME] & [PERSON_NAME] Account Default Account Default Account [STR…" at bounding box center [505, 120] width 706 height 27
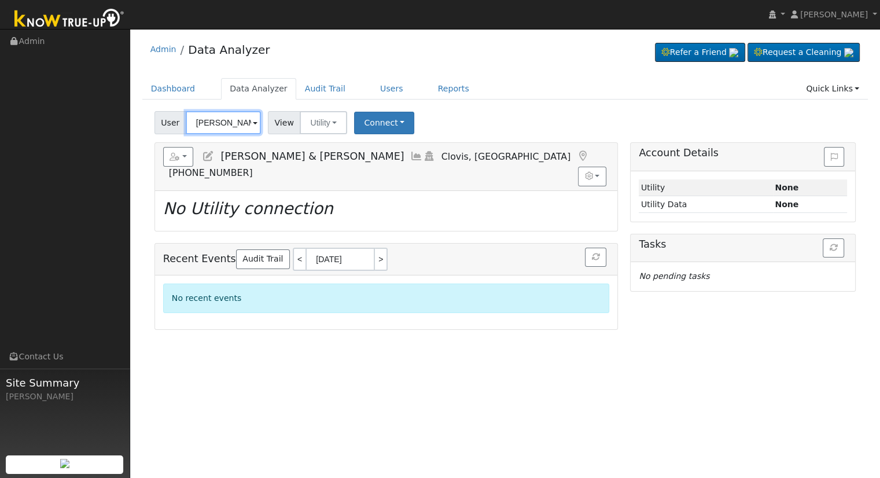
click at [230, 130] on input "[PERSON_NAME] & [PERSON_NAME]" at bounding box center [223, 122] width 75 height 23
click at [229, 130] on input "[PERSON_NAME] & [PERSON_NAME]" at bounding box center [223, 122] width 75 height 23
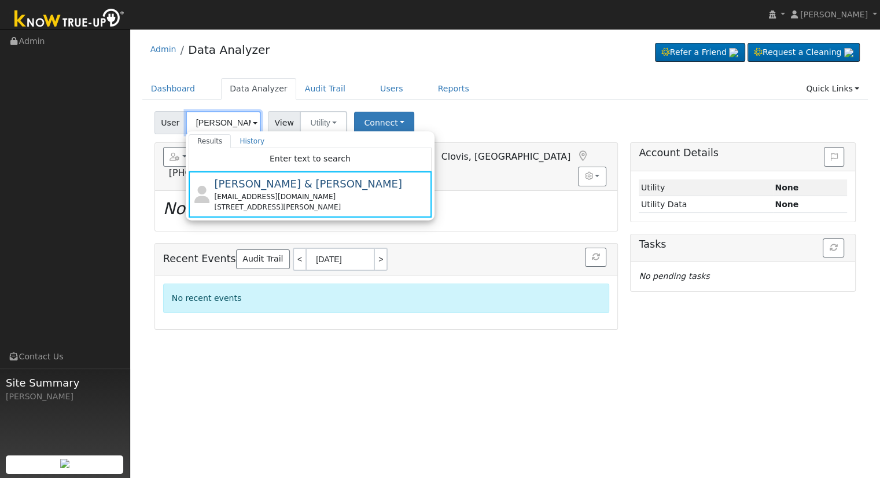
click at [229, 130] on input "[PERSON_NAME] & [PERSON_NAME]" at bounding box center [223, 122] width 75 height 23
drag, startPoint x: 351, startPoint y: 196, endPoint x: 532, endPoint y: 270, distance: 195.0
click at [532, 270] on div "User [PERSON_NAME] Results History Enter text to search [PERSON_NAME] & [PERSON…" at bounding box center [505, 218] width 726 height 223
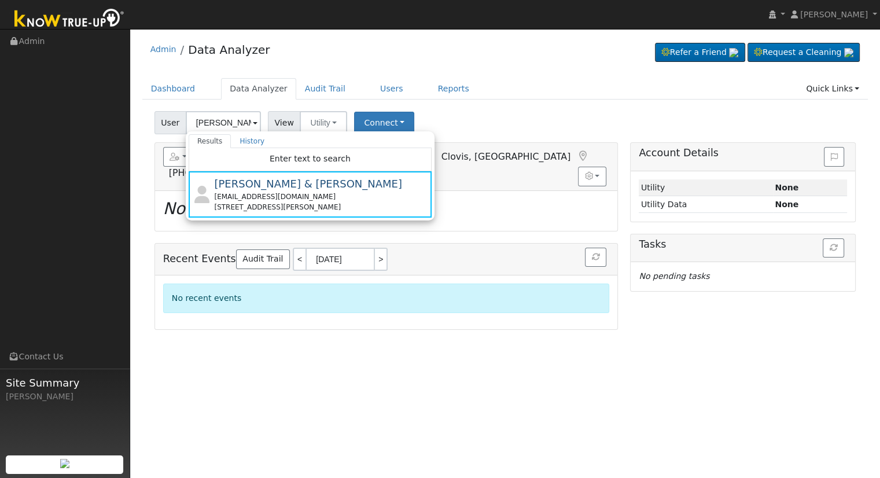
type input "[PERSON_NAME] & [PERSON_NAME]"
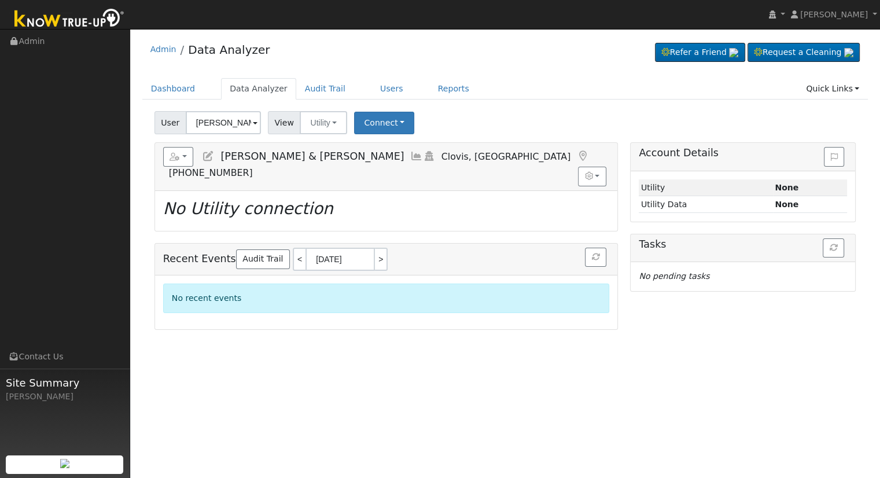
click at [507, 380] on div "User Profile First name Last name Email Email Notifications No Emails No Emails…" at bounding box center [505, 253] width 750 height 449
